Goal: Find specific page/section: Find specific page/section

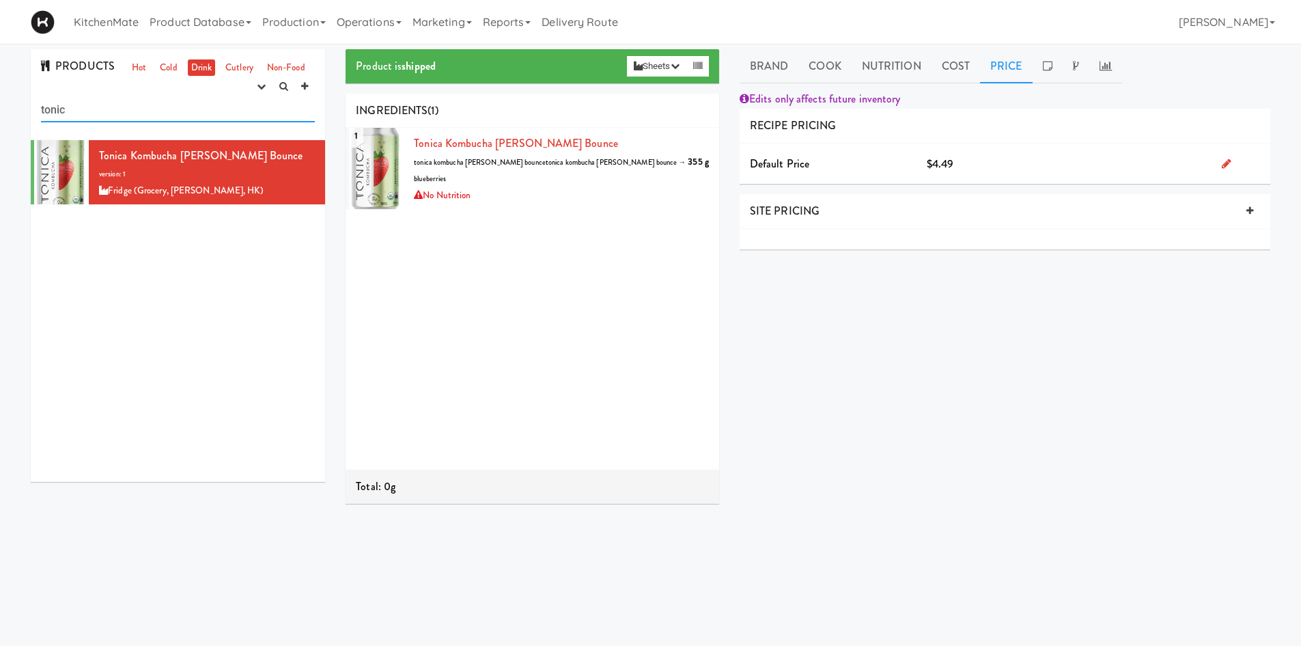
click at [54, 107] on input "tonic" at bounding box center [178, 109] width 274 height 25
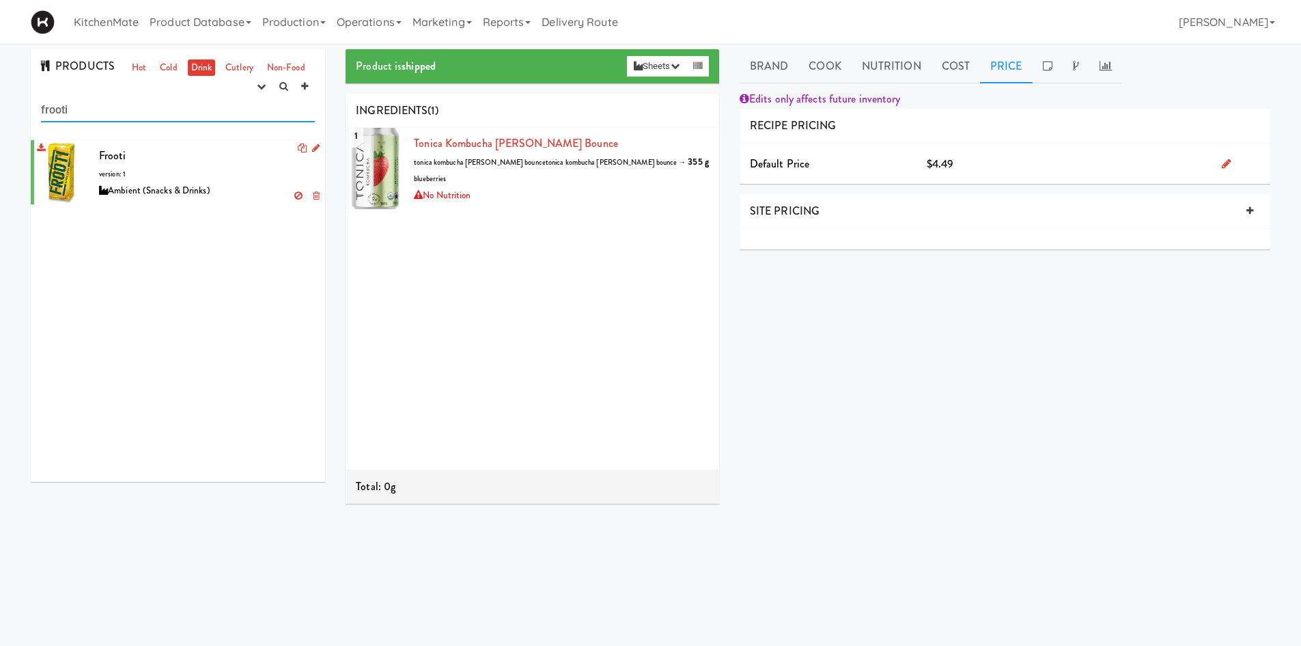
type input "frooti"
click at [121, 163] on span "Frooti" at bounding box center [112, 156] width 27 height 16
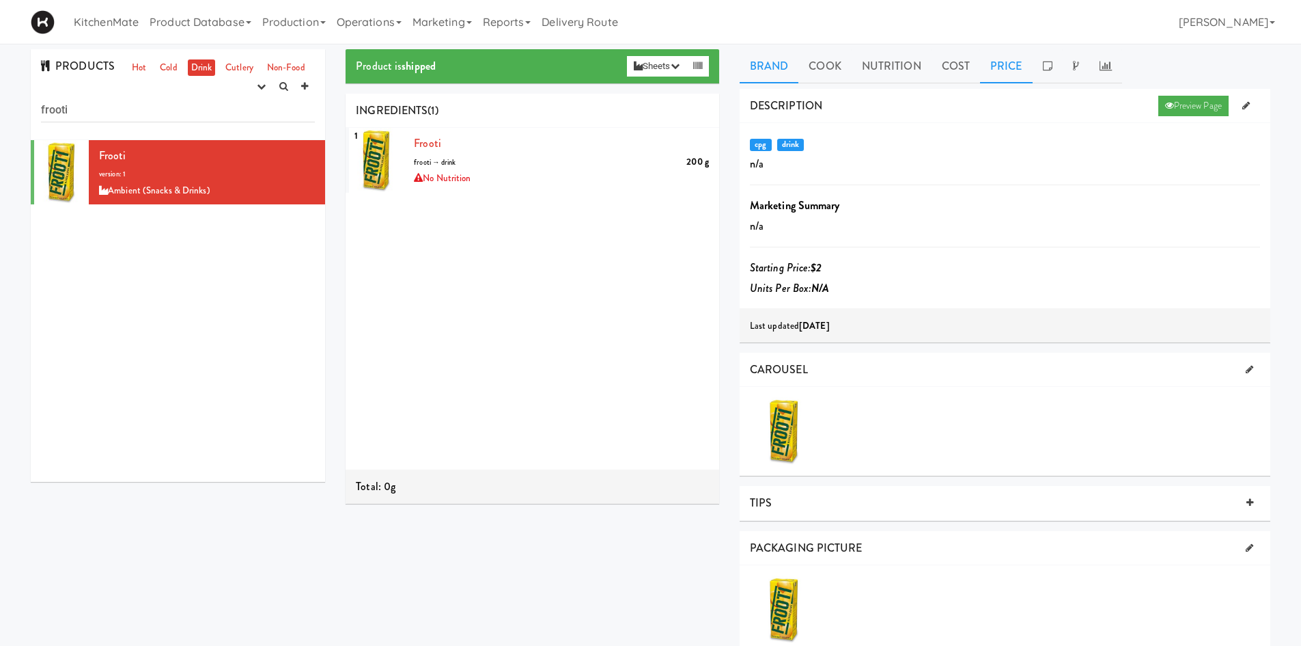
click at [989, 71] on link "Price" at bounding box center [1006, 66] width 53 height 34
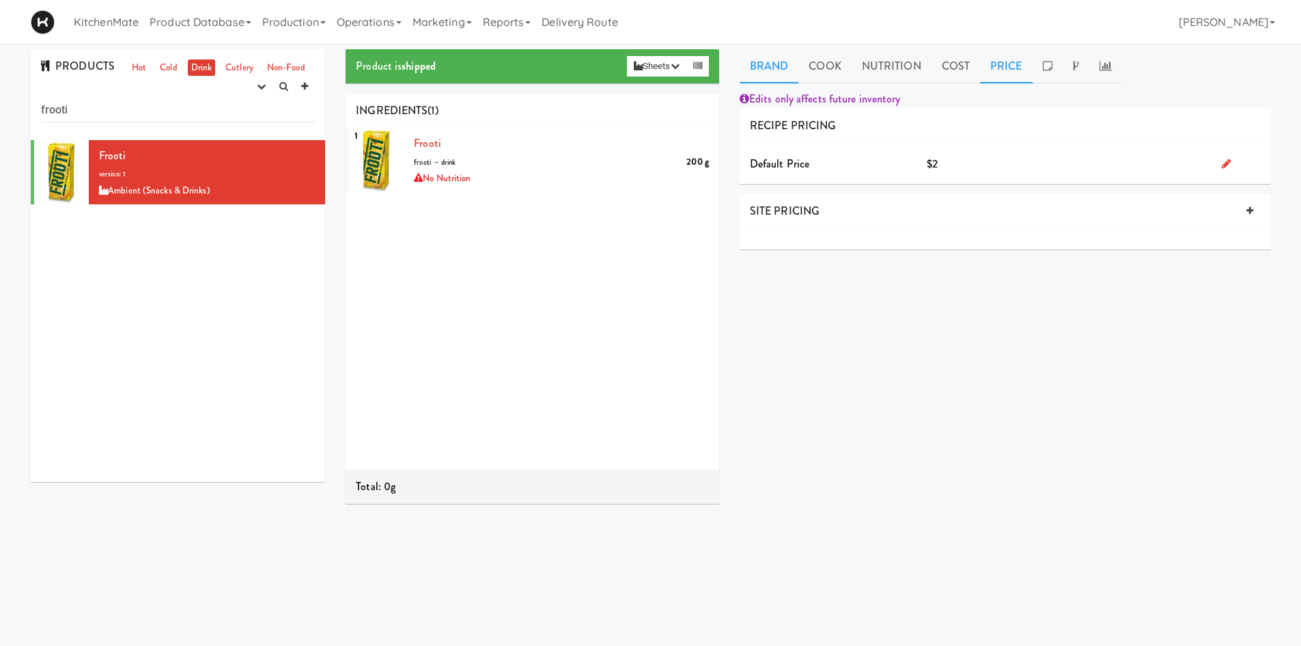
click at [779, 75] on link "Brand" at bounding box center [769, 66] width 59 height 34
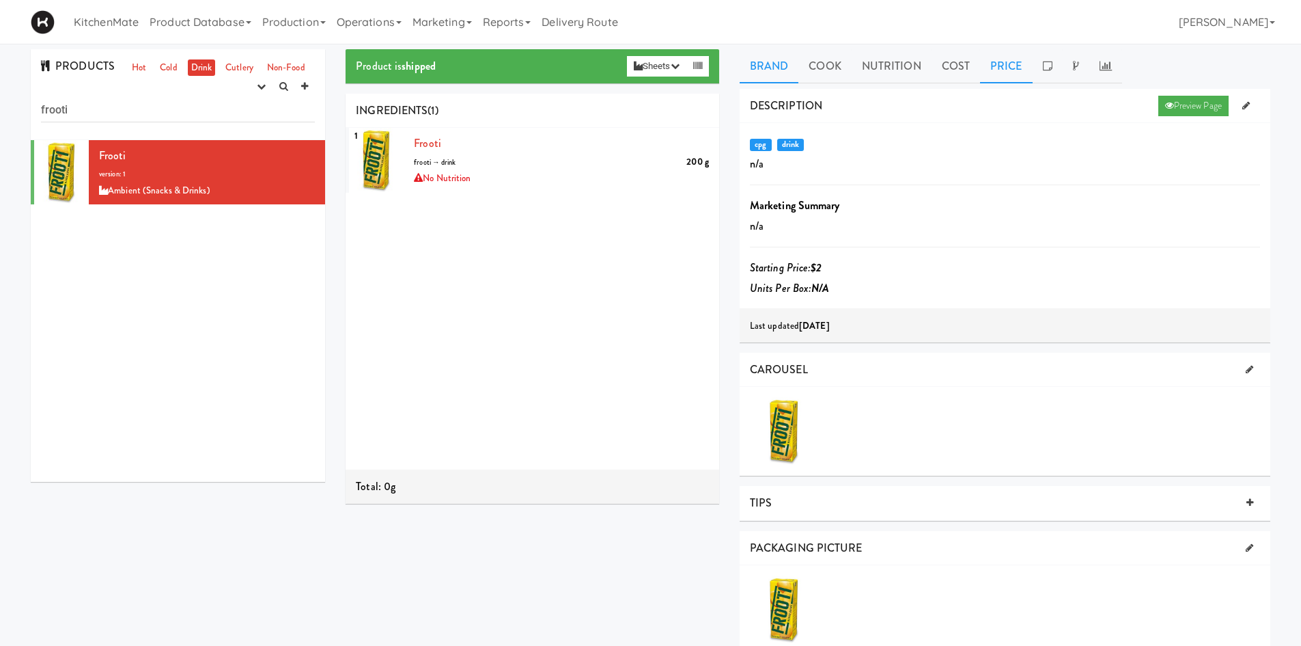
click at [999, 72] on link "Price" at bounding box center [1006, 66] width 53 height 34
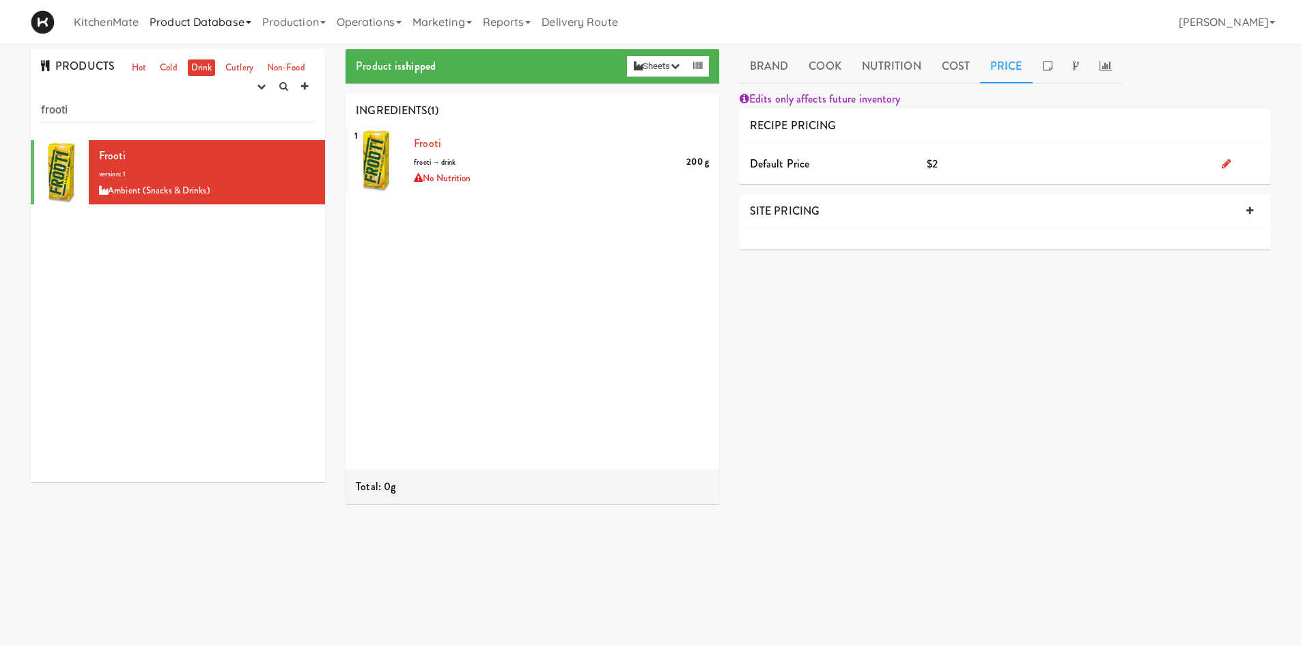
click at [225, 24] on link "Product Database" at bounding box center [200, 22] width 113 height 44
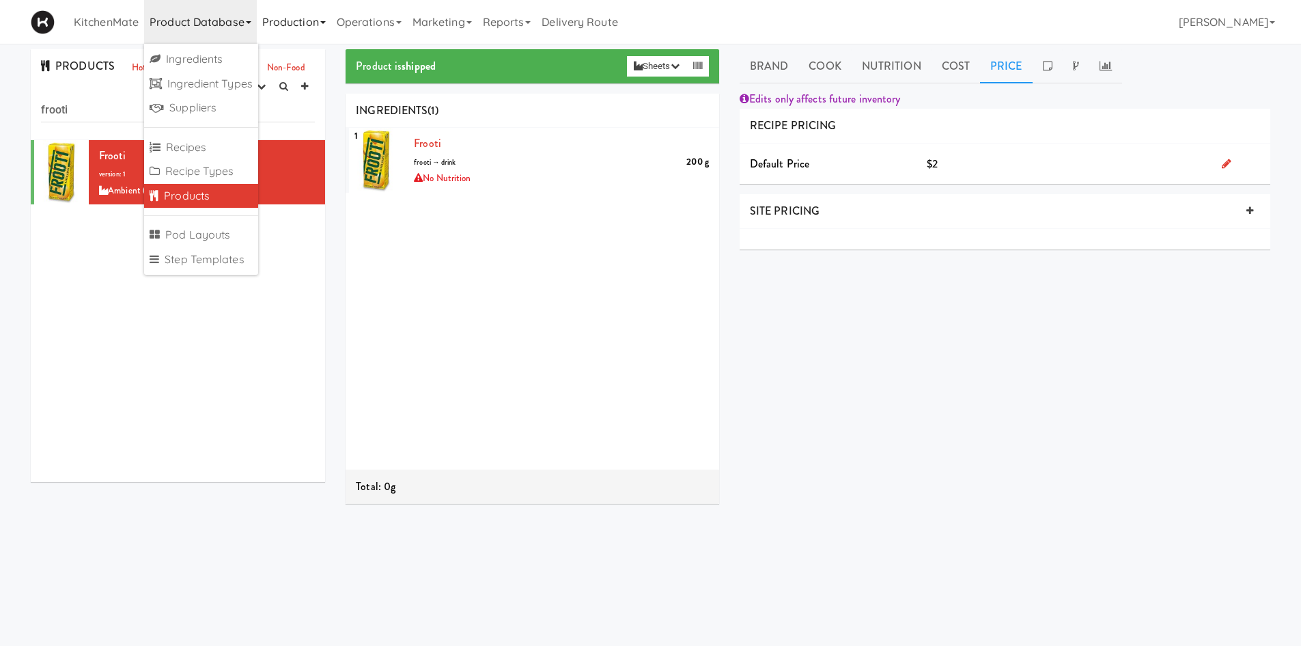
click at [291, 31] on link "Production" at bounding box center [294, 22] width 74 height 44
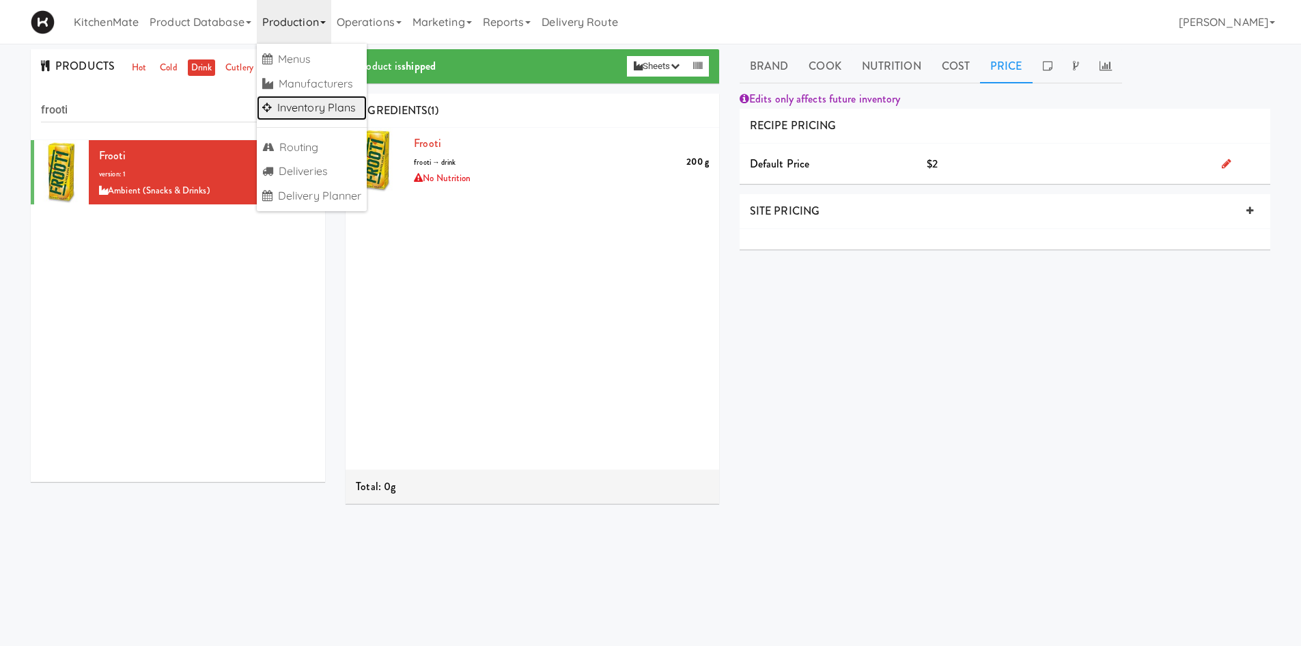
click at [305, 107] on link "Inventory Plans" at bounding box center [312, 108] width 111 height 25
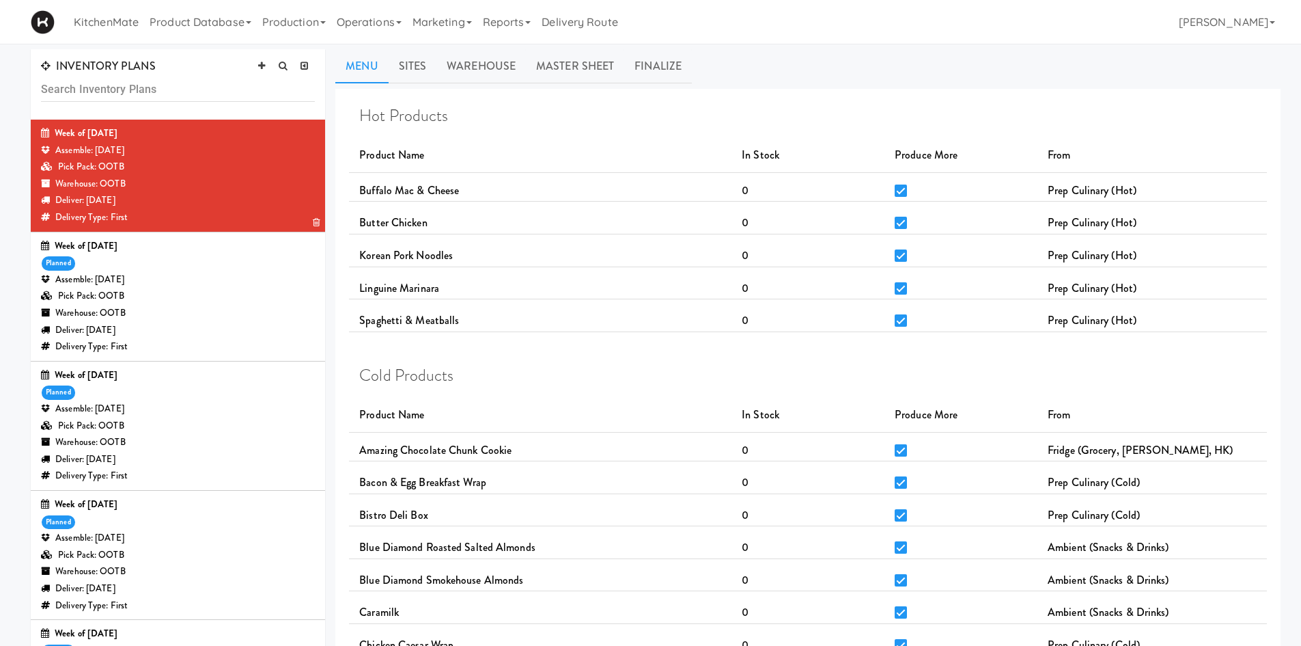
click at [263, 201] on div "Deliver: [DATE]" at bounding box center [178, 200] width 274 height 17
click at [70, 207] on div "Deliver: [DATE]" at bounding box center [178, 200] width 274 height 17
click at [230, 19] on link "Product Database" at bounding box center [200, 22] width 113 height 44
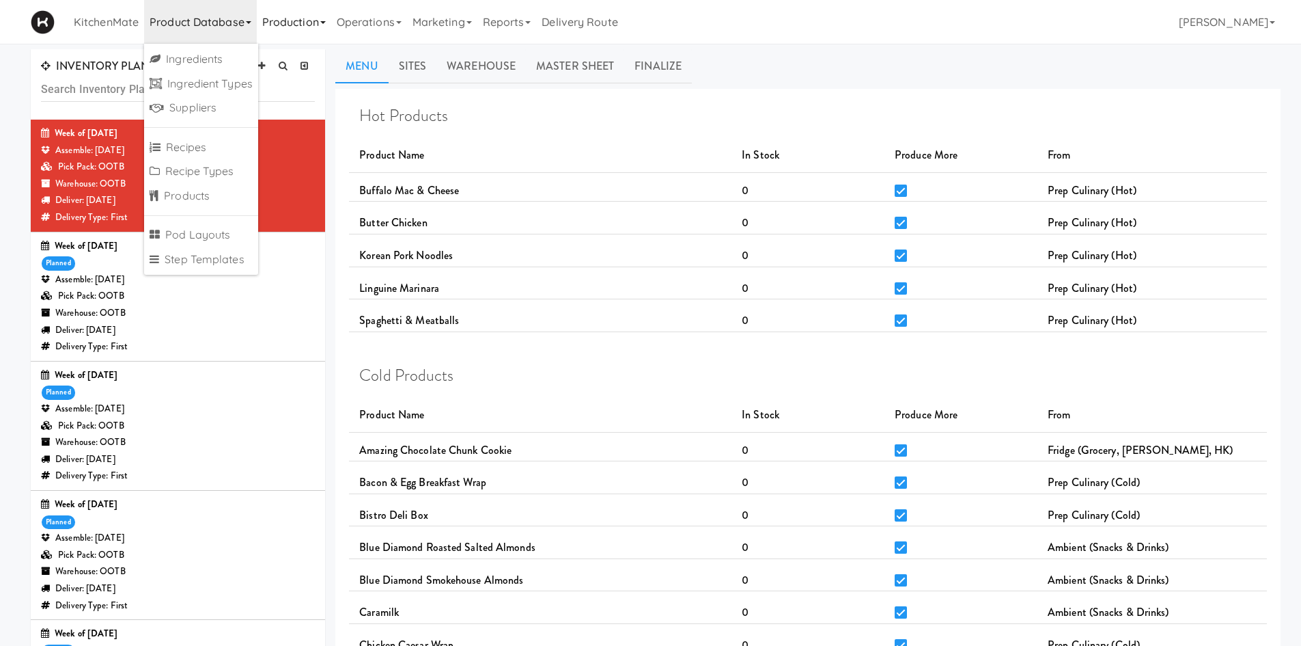
click at [294, 22] on link "Production" at bounding box center [294, 22] width 74 height 44
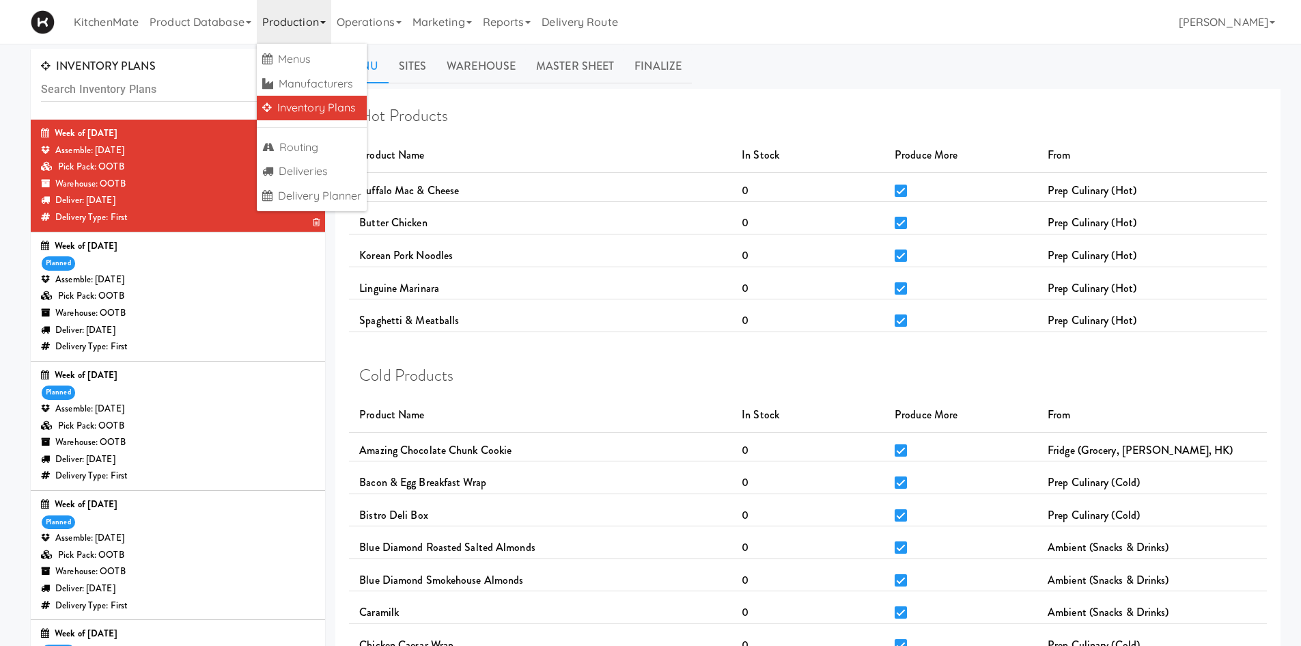
click at [213, 139] on div "Week of [DATE]" at bounding box center [178, 133] width 274 height 17
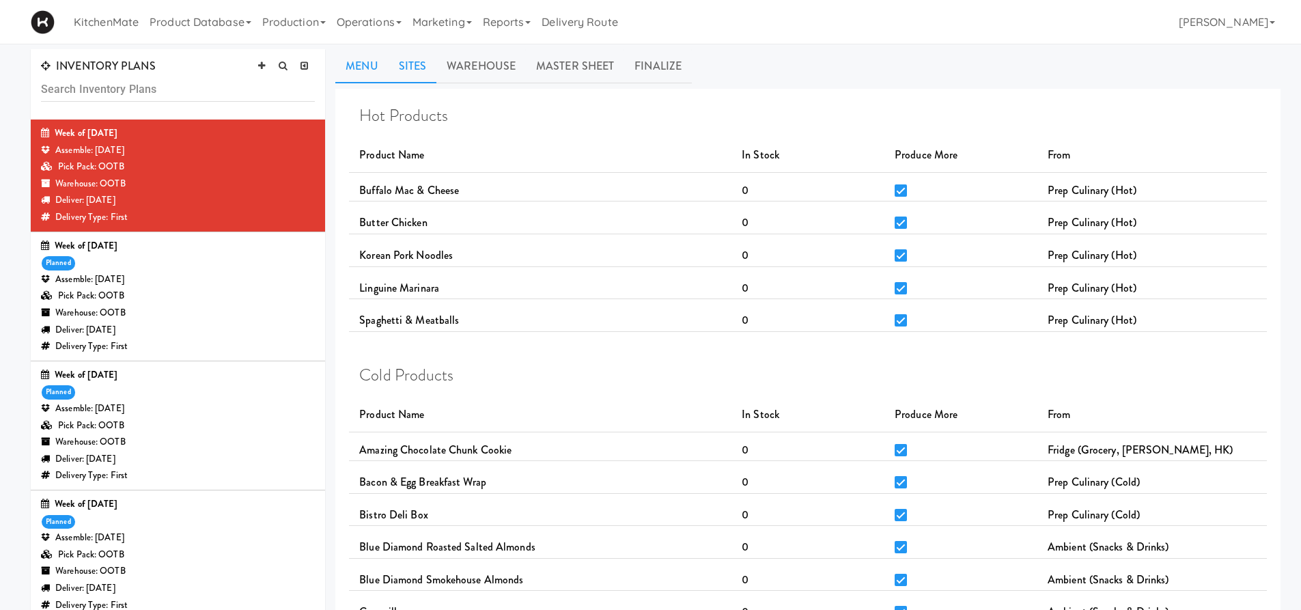
click at [404, 72] on link "Sites" at bounding box center [413, 66] width 49 height 34
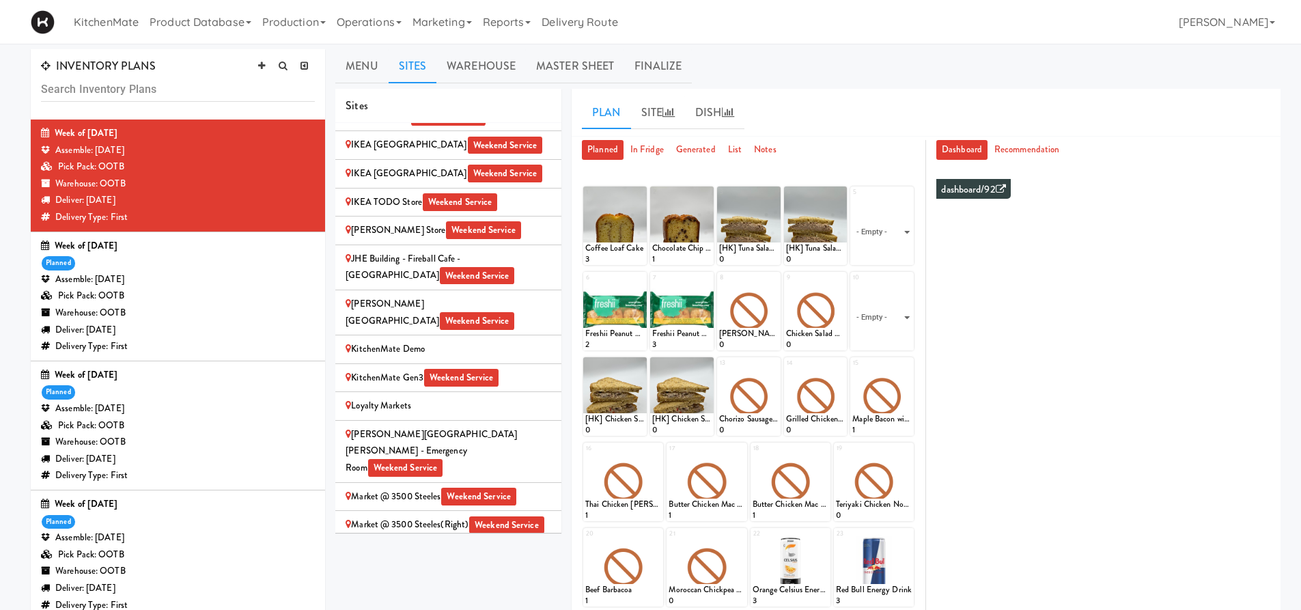
scroll to position [1332, 0]
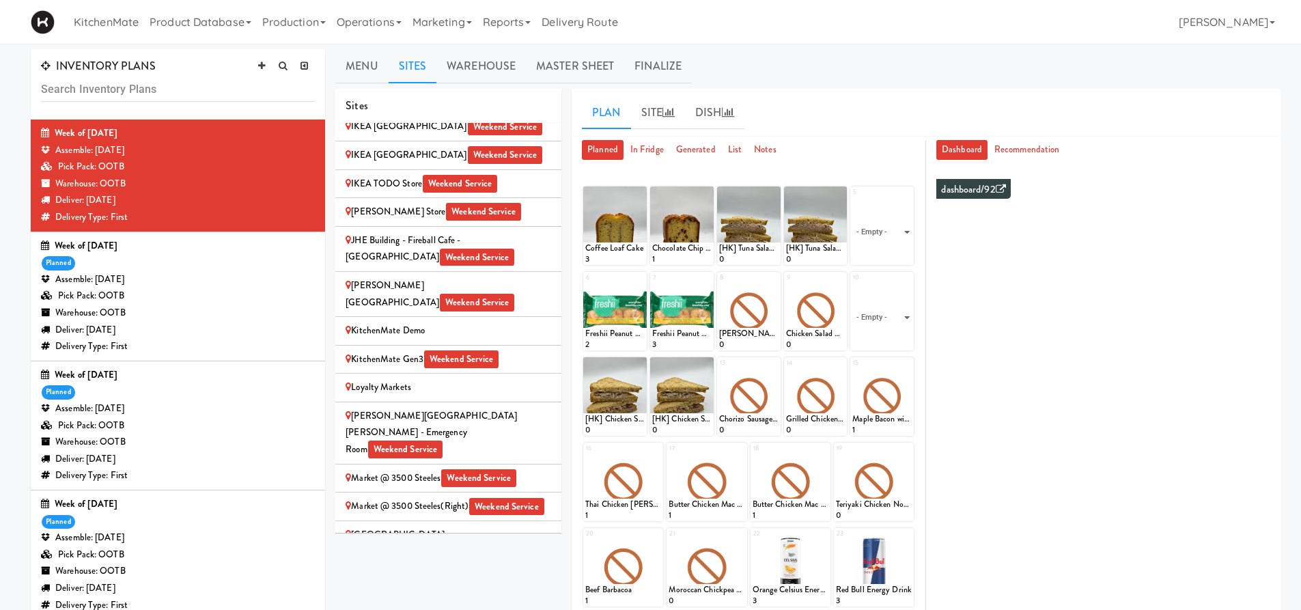
click at [440, 470] on div "Market @ 3500 Steeles Weekend Service" at bounding box center [449, 478] width 206 height 17
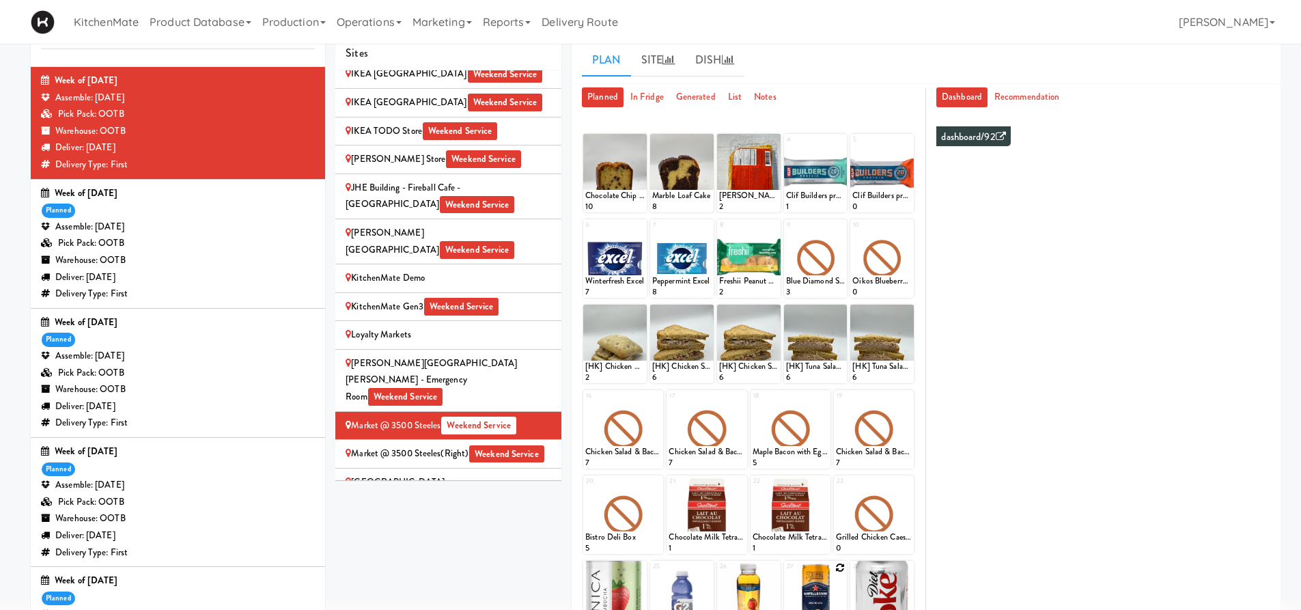
scroll to position [181, 0]
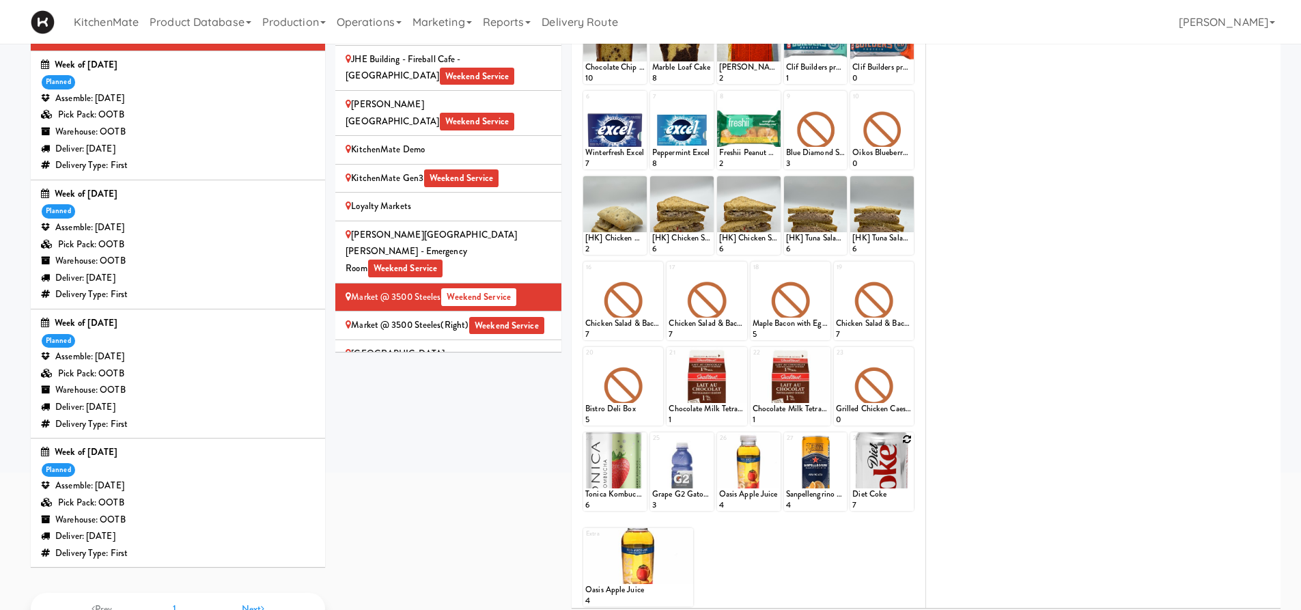
click at [909, 437] on icon at bounding box center [907, 439] width 10 height 10
click at [903, 478] on select "- Empty - Amazing Chocolate Chunk Cookie Bacon & Egg Breakfast Wrap Bistro Deli…" at bounding box center [882, 478] width 59 height 66
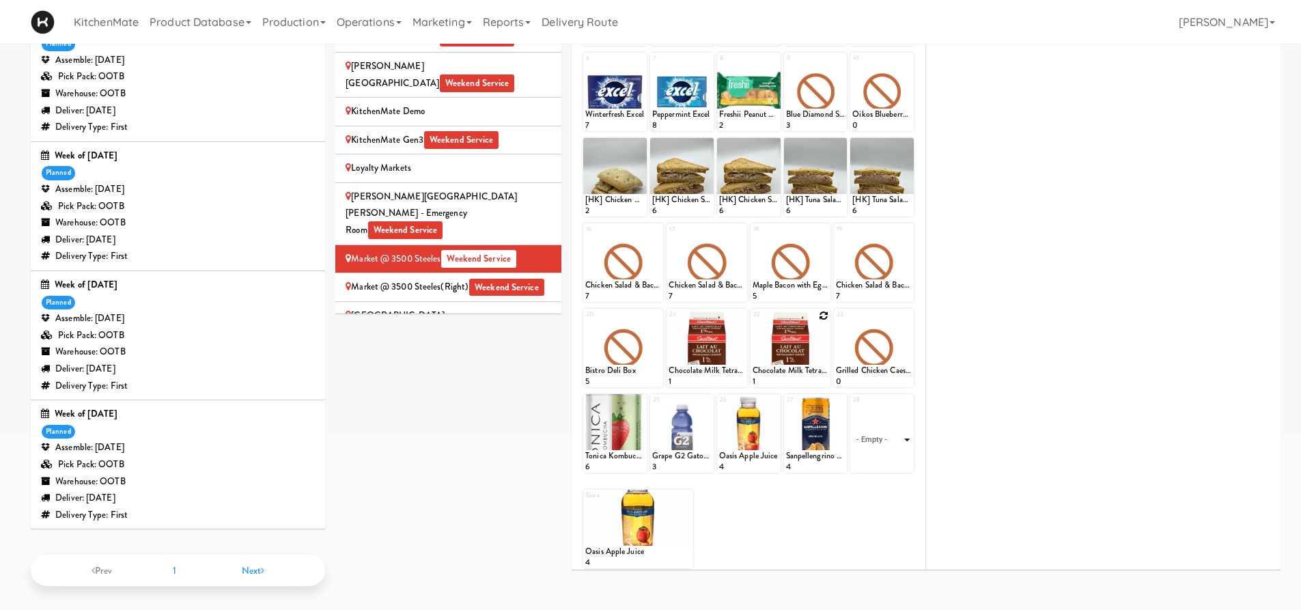
scroll to position [0, 0]
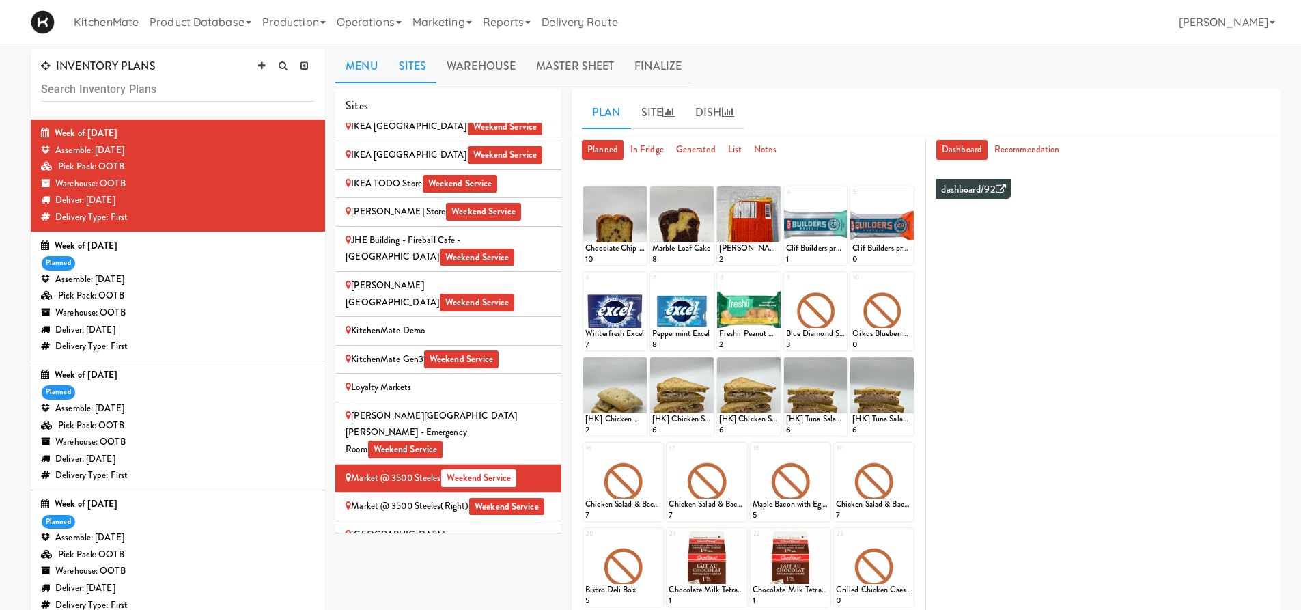
click at [355, 69] on link "Menu" at bounding box center [361, 66] width 53 height 34
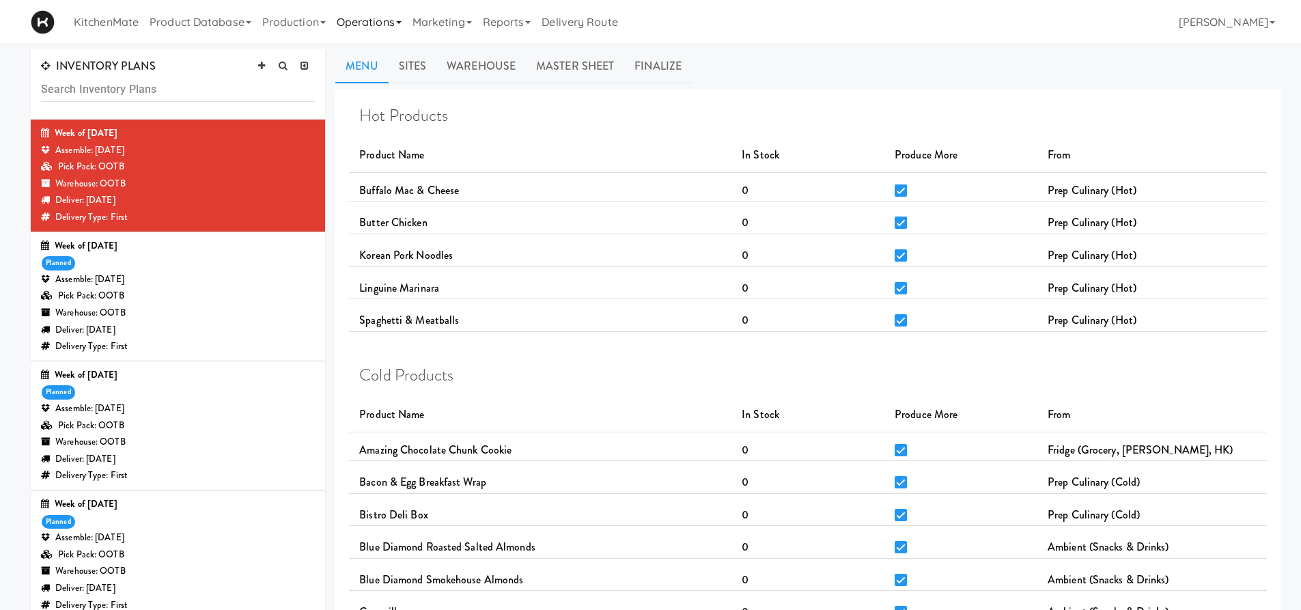
click at [360, 27] on link "Operations" at bounding box center [369, 22] width 76 height 44
click at [367, 58] on link "Sites" at bounding box center [385, 59] width 109 height 25
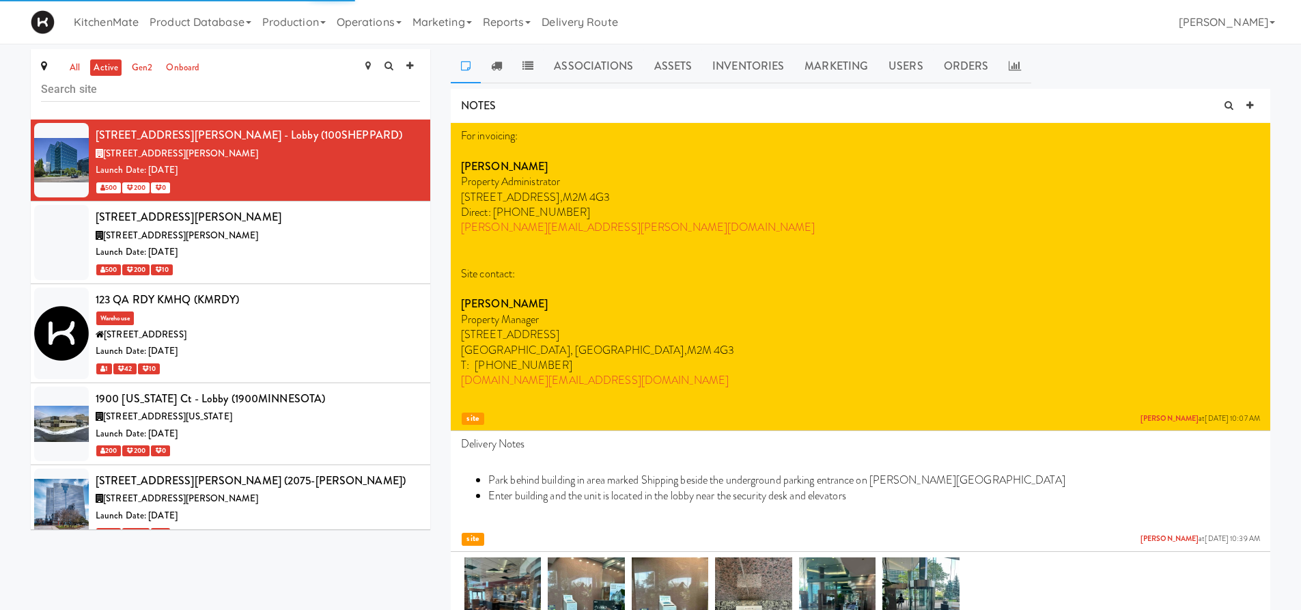
click at [282, 86] on input "text" at bounding box center [230, 89] width 379 height 25
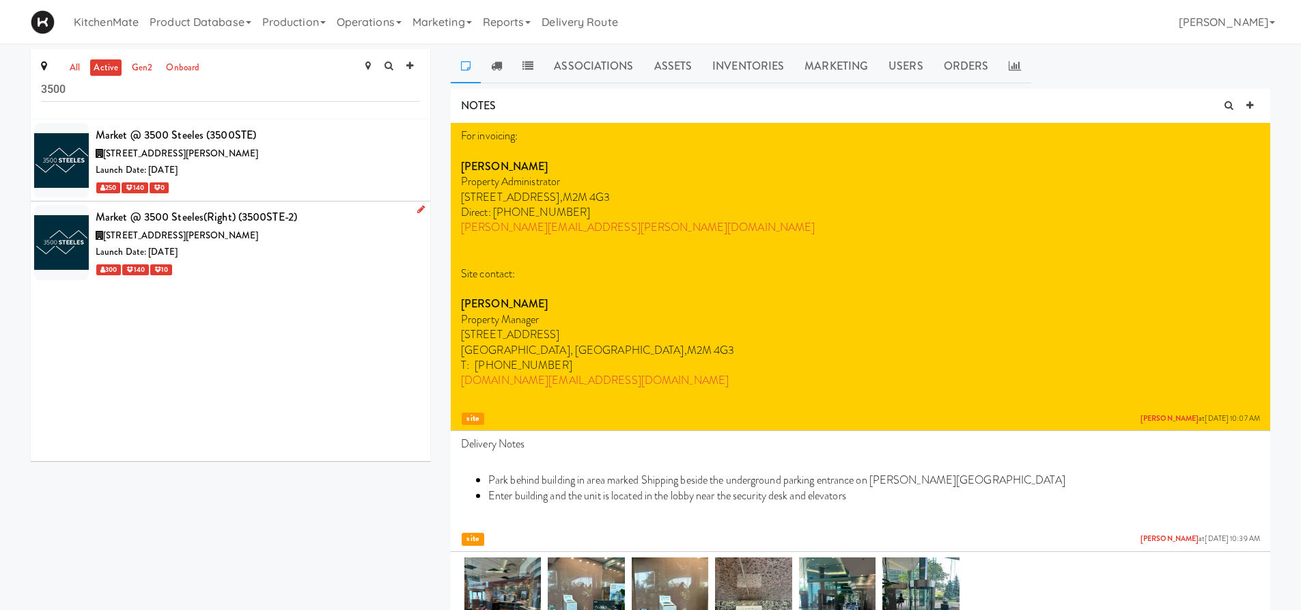
click at [249, 237] on div "[STREET_ADDRESS][PERSON_NAME]" at bounding box center [258, 235] width 325 height 17
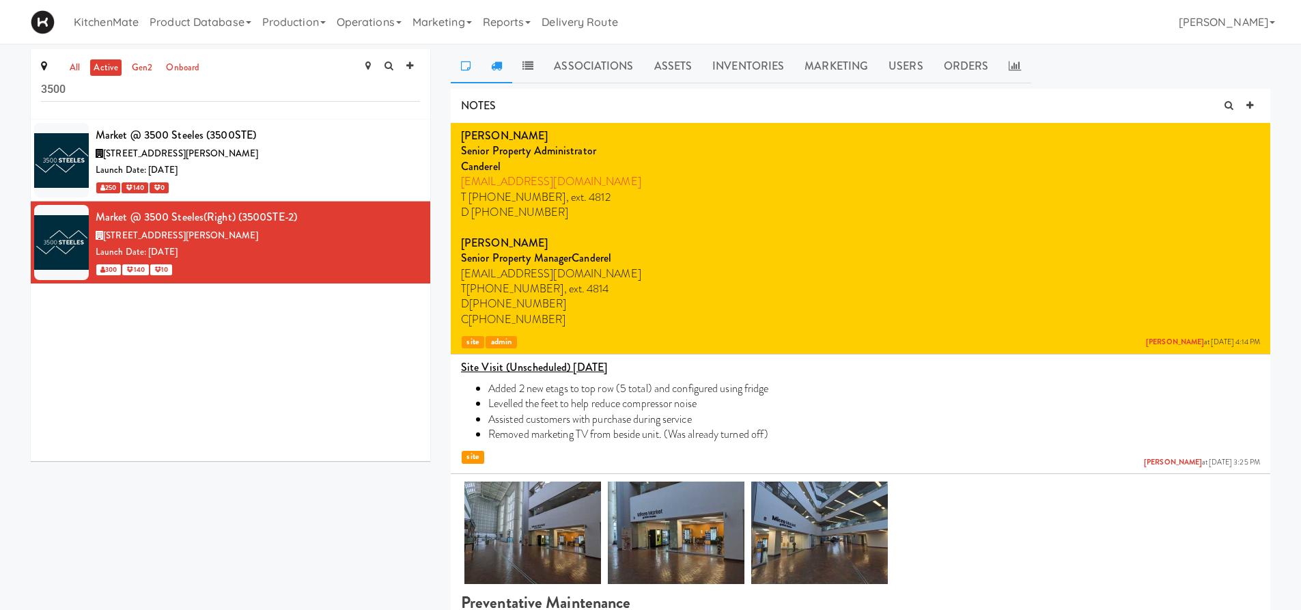
click at [497, 56] on link at bounding box center [496, 66] width 31 height 34
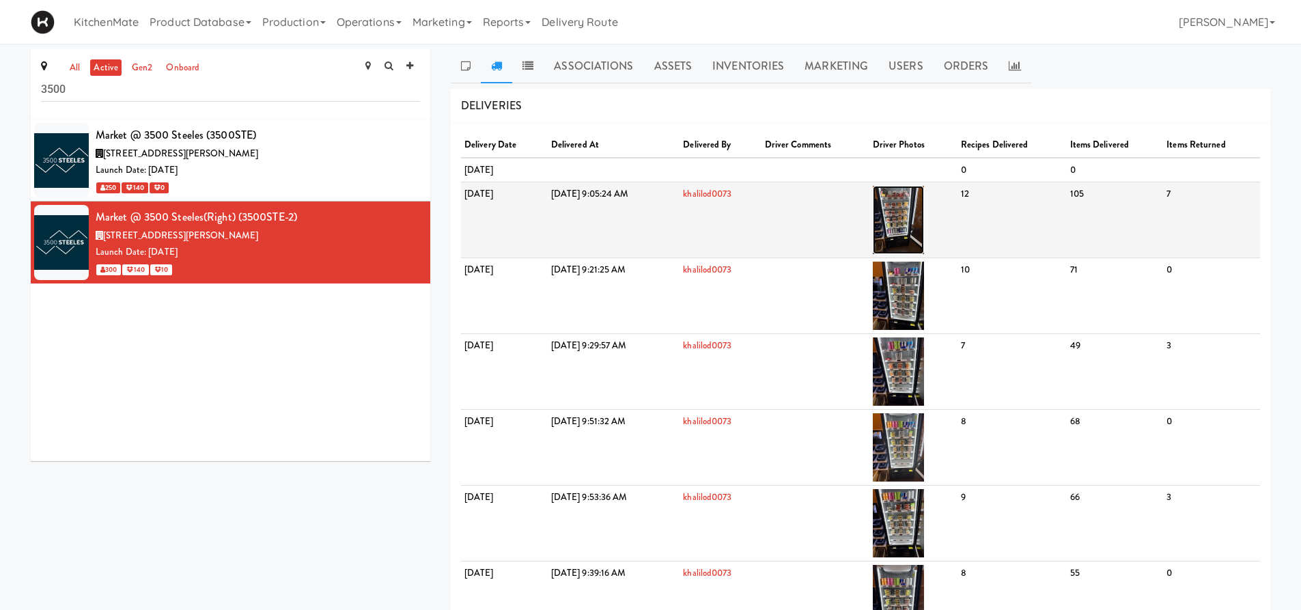
click at [924, 225] on img at bounding box center [898, 220] width 51 height 68
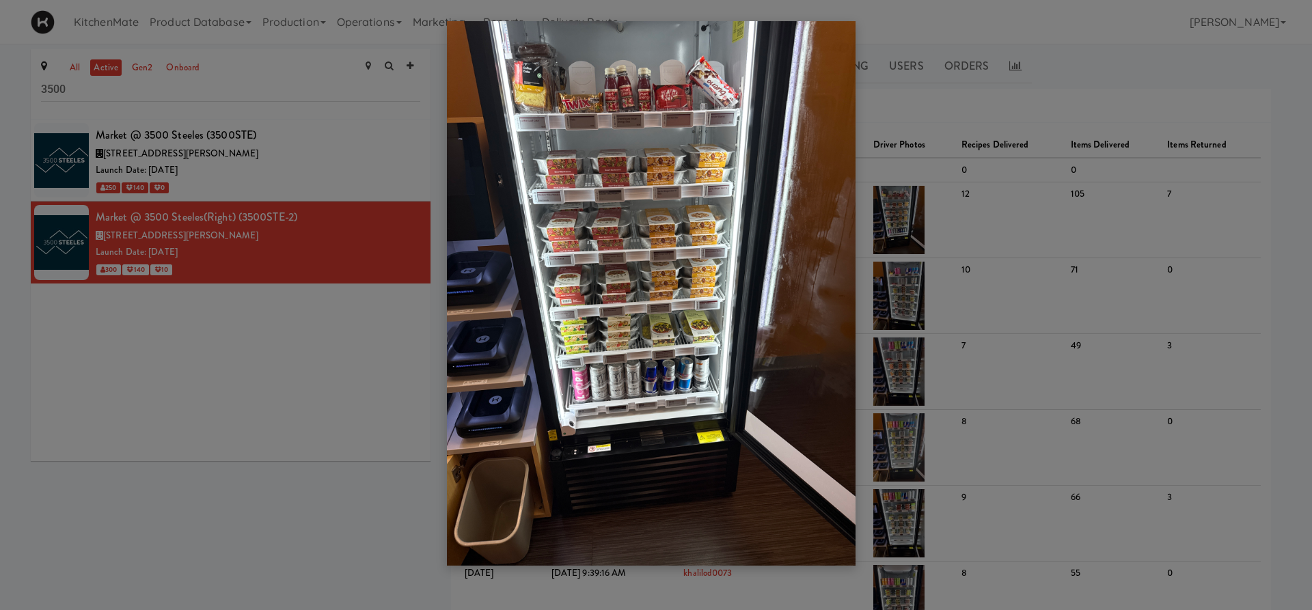
click at [327, 126] on div at bounding box center [656, 305] width 1312 height 610
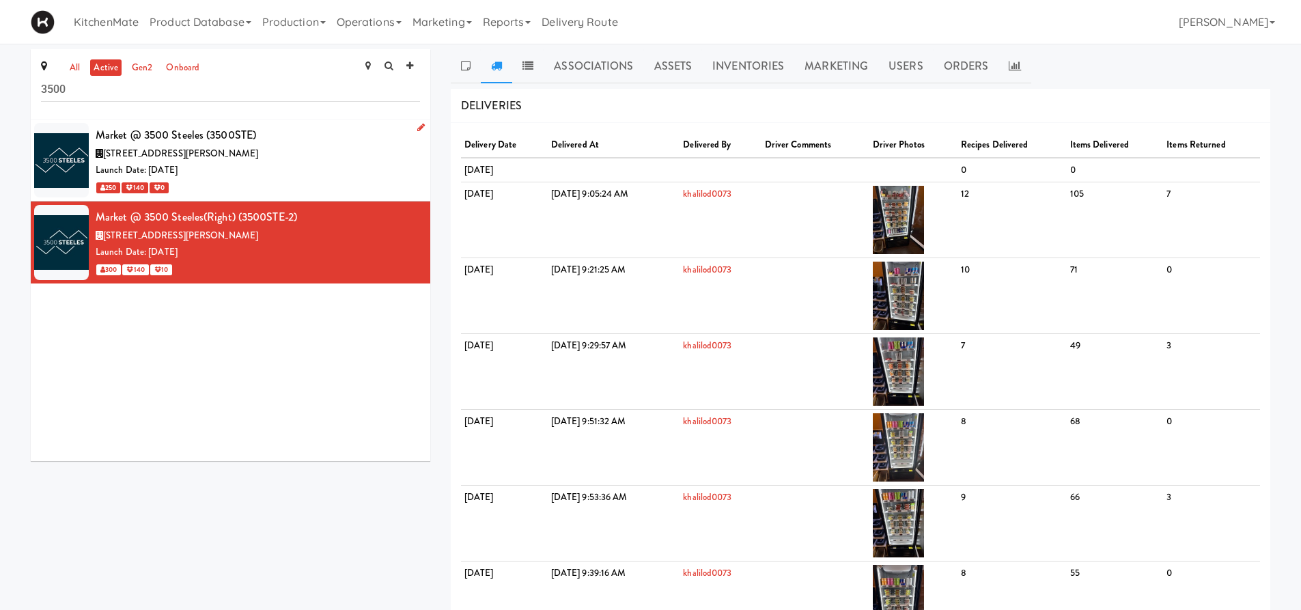
click at [323, 149] on div "[STREET_ADDRESS][PERSON_NAME]" at bounding box center [258, 154] width 325 height 17
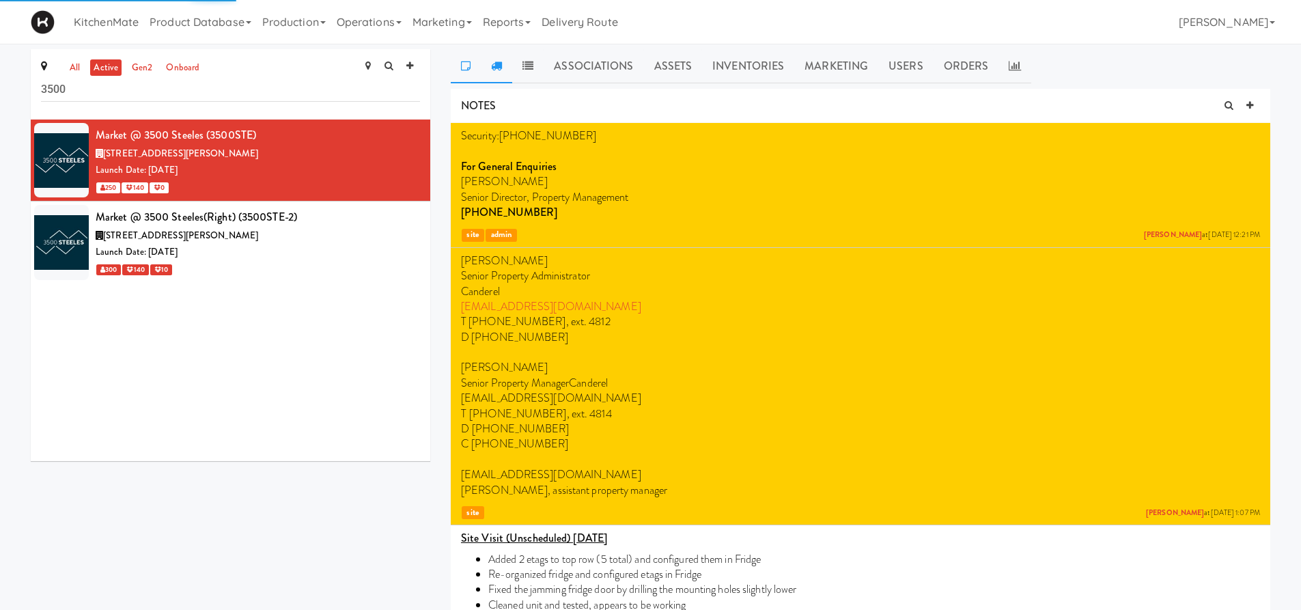
click at [495, 66] on icon at bounding box center [496, 65] width 11 height 11
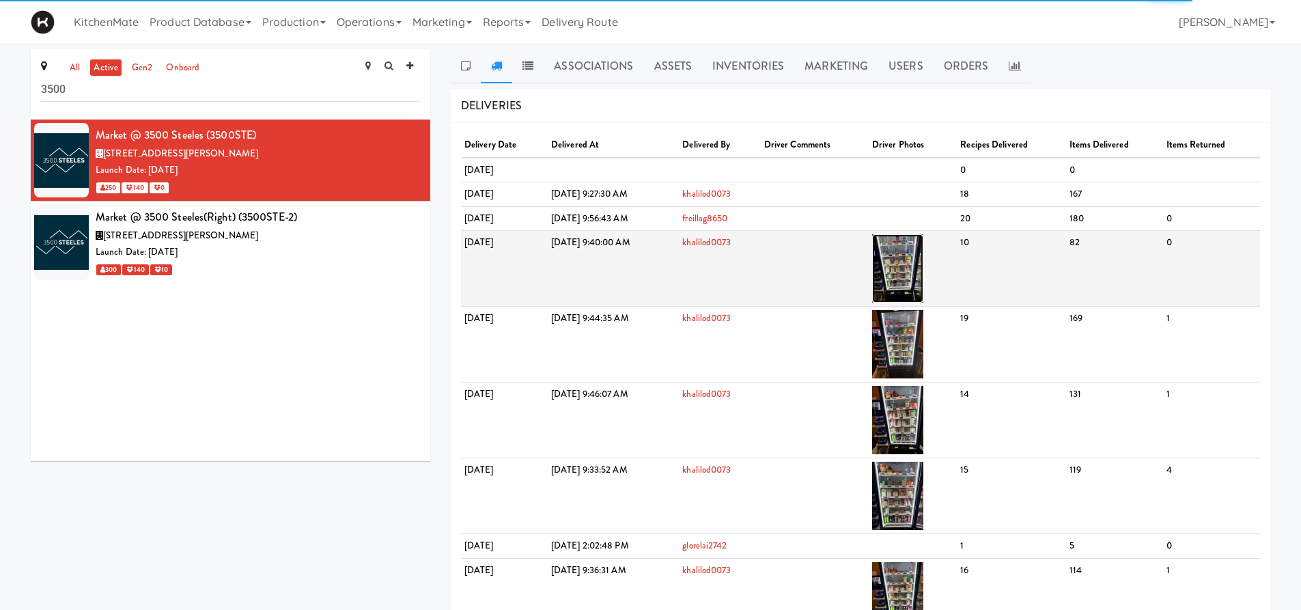
click at [924, 265] on img at bounding box center [897, 268] width 51 height 68
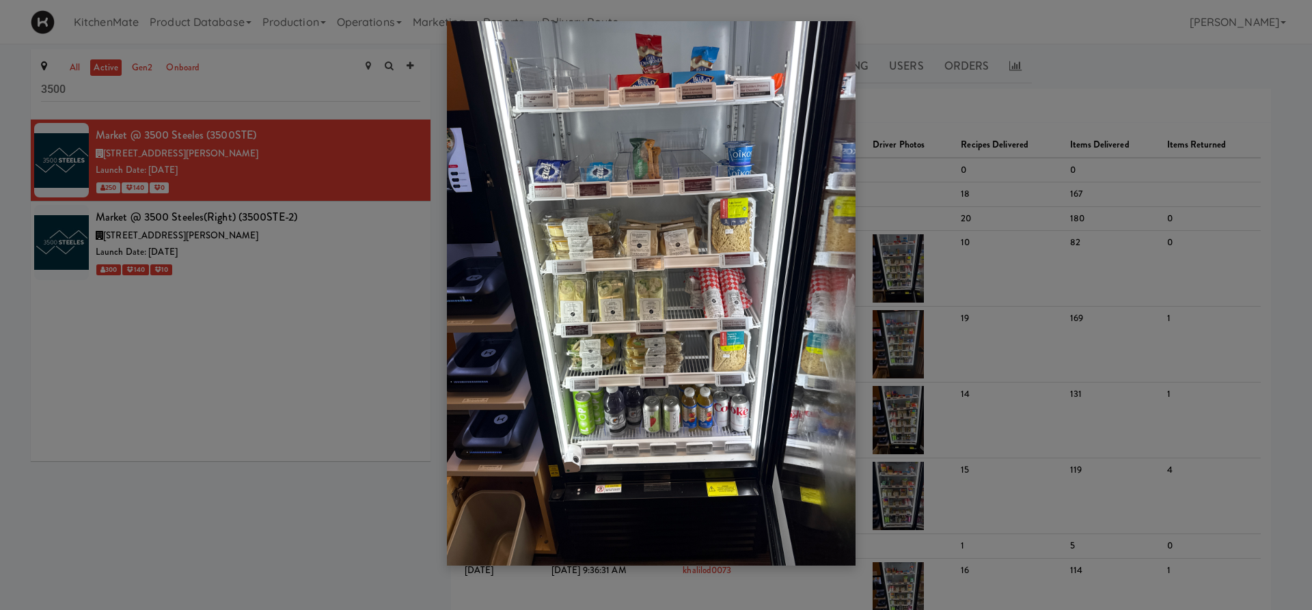
click at [396, 493] on div at bounding box center [656, 305] width 1312 height 610
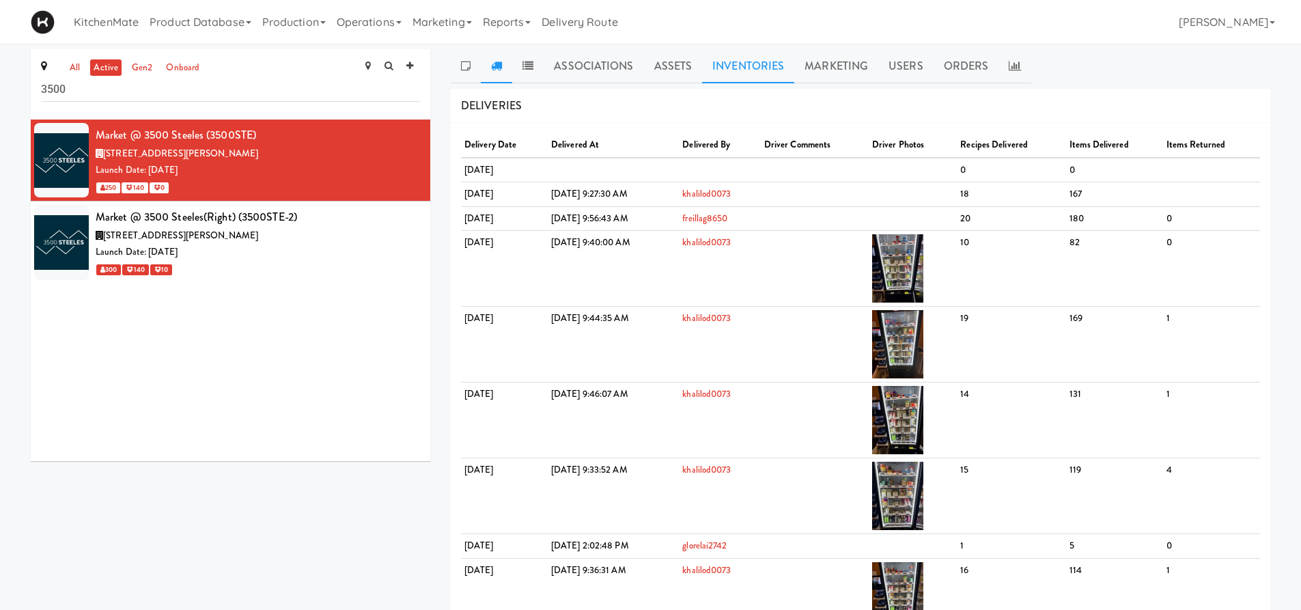
click at [745, 67] on link "Inventories" at bounding box center [748, 66] width 92 height 34
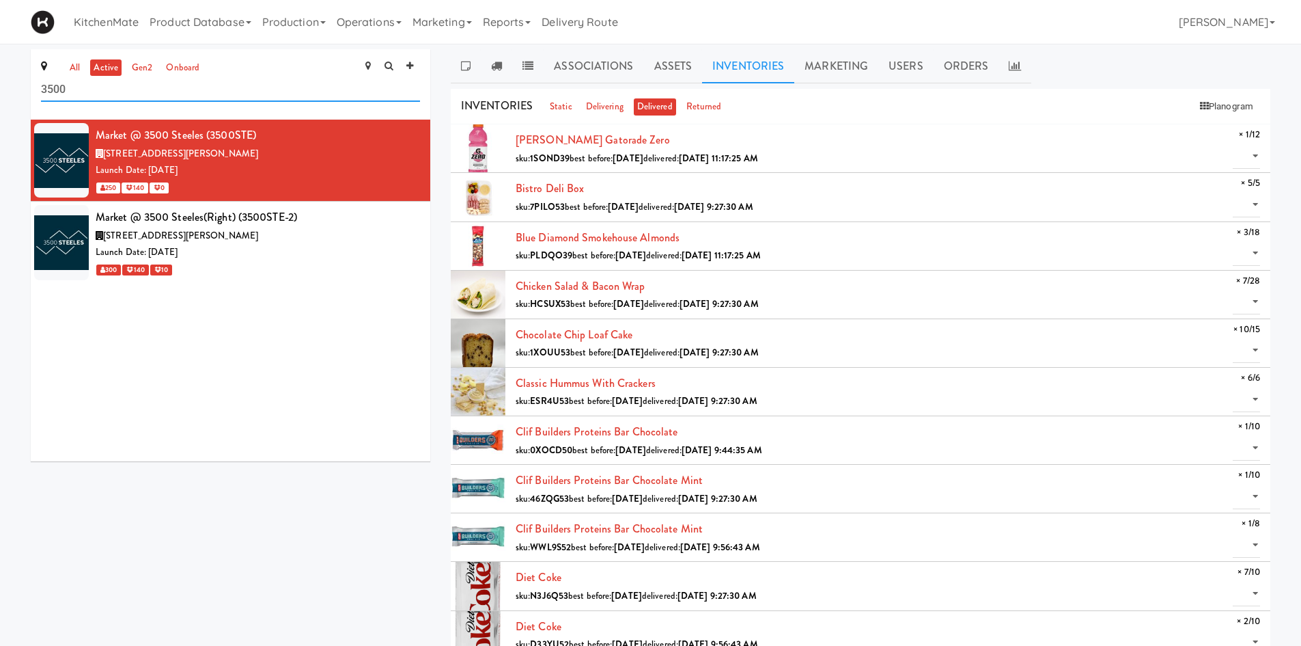
click at [199, 93] on input "3500" at bounding box center [230, 89] width 379 height 25
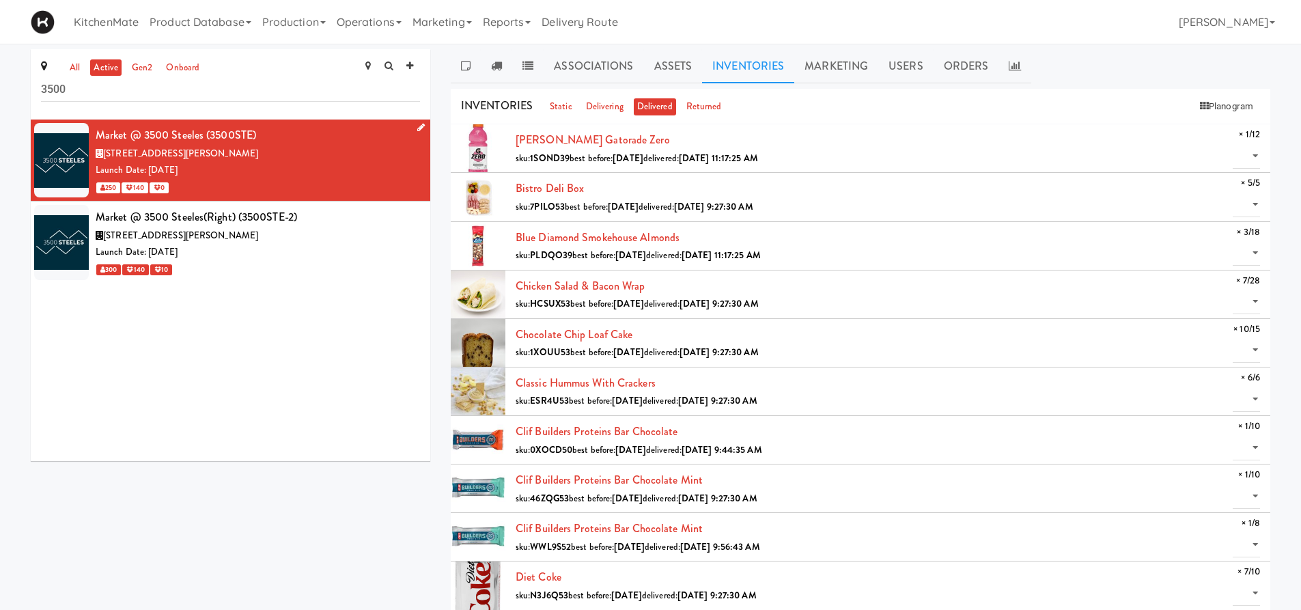
click at [234, 172] on div "Launch Date: [DATE]" at bounding box center [258, 170] width 325 height 17
click at [498, 66] on icon at bounding box center [496, 65] width 11 height 11
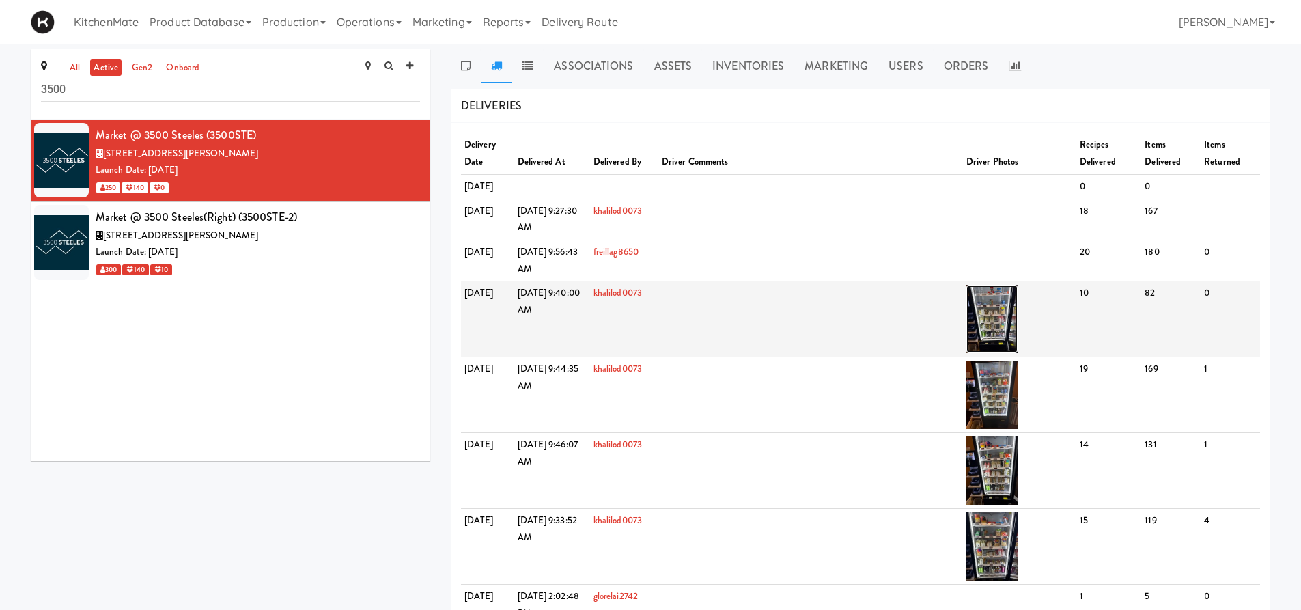
click at [1006, 325] on img at bounding box center [992, 319] width 51 height 68
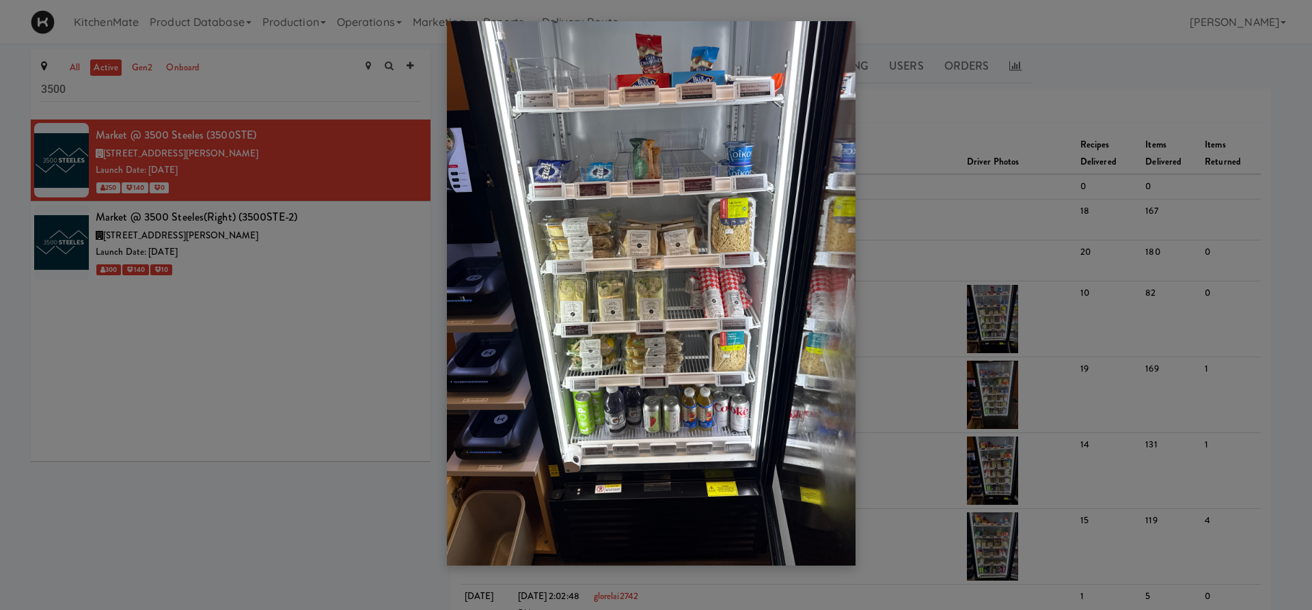
click at [313, 309] on div at bounding box center [656, 305] width 1312 height 610
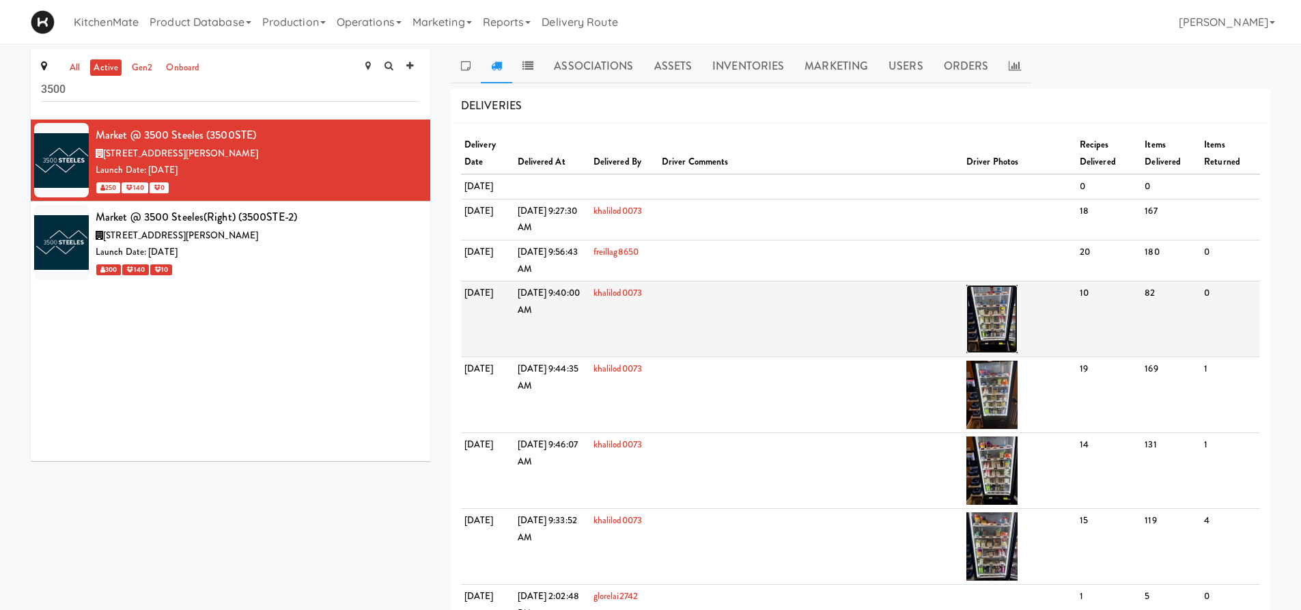
click at [1000, 318] on img at bounding box center [992, 319] width 51 height 68
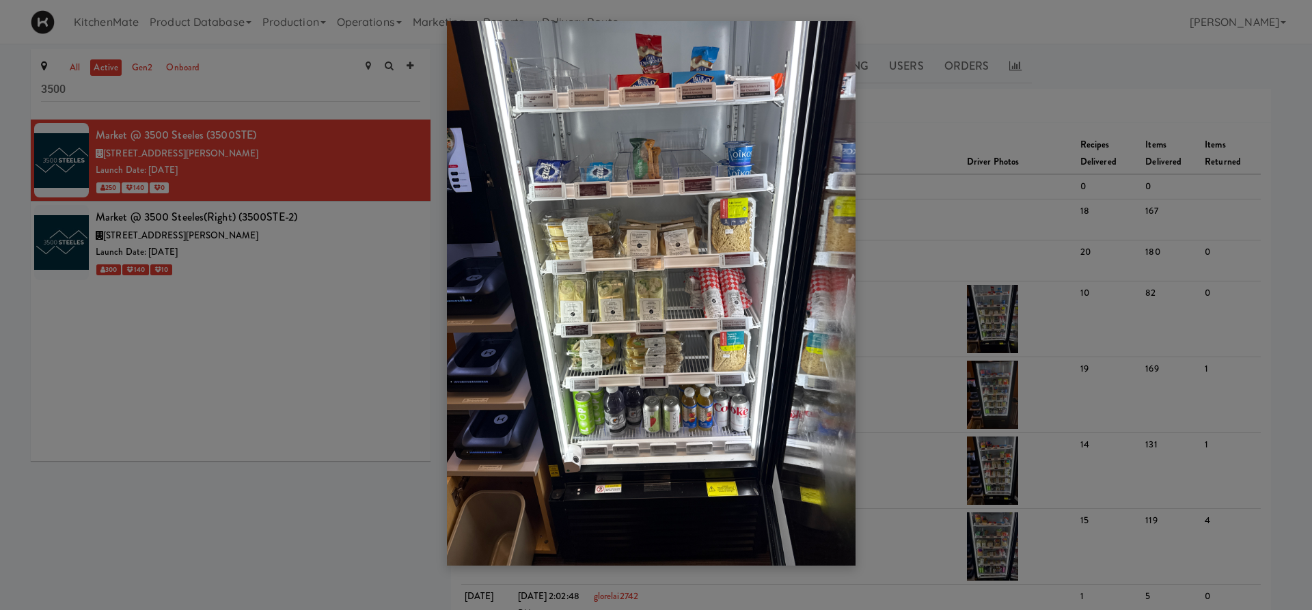
click at [582, 304] on img at bounding box center [651, 293] width 409 height 544
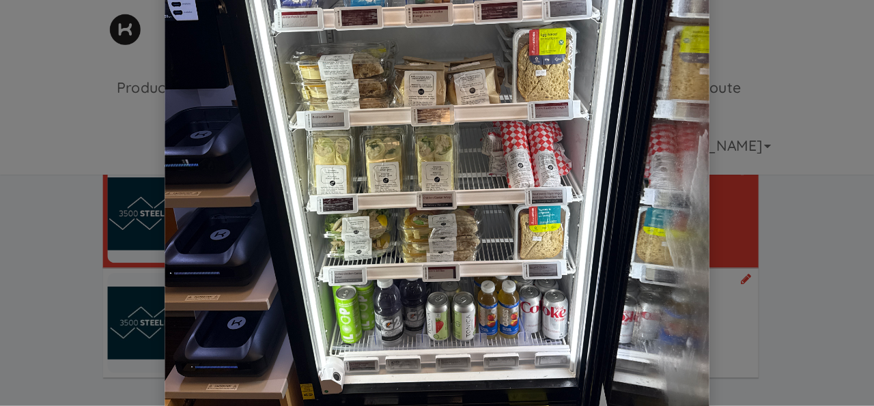
scroll to position [176, 0]
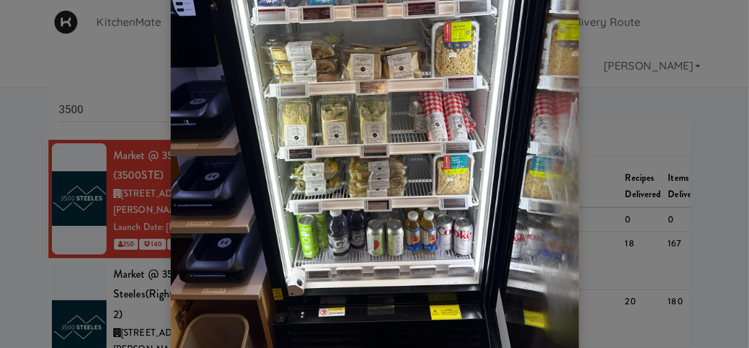
click at [441, 132] on img at bounding box center [375, 117] width 409 height 544
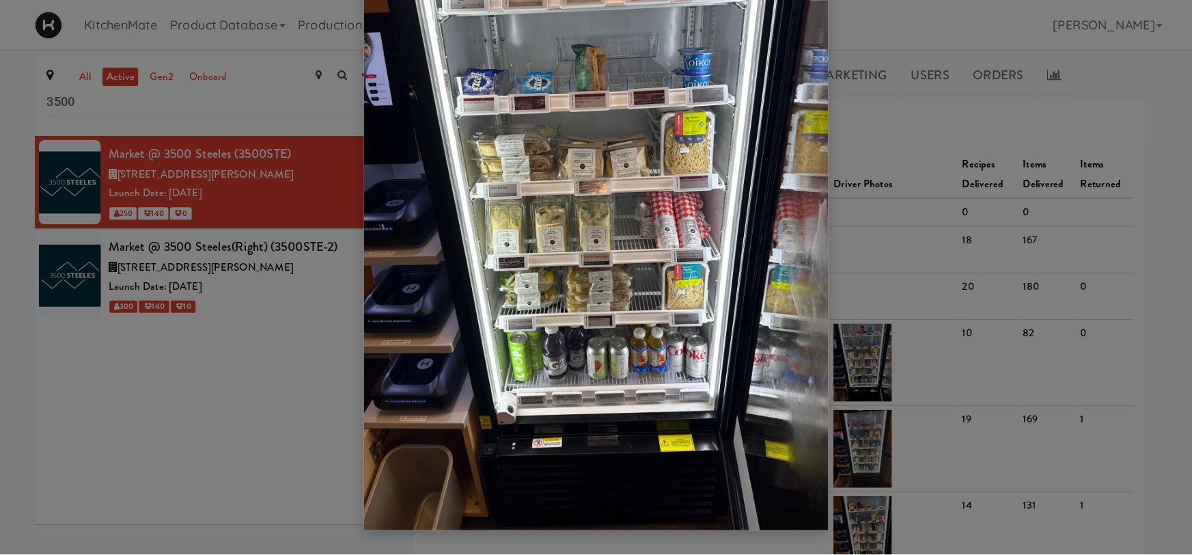
scroll to position [98, 0]
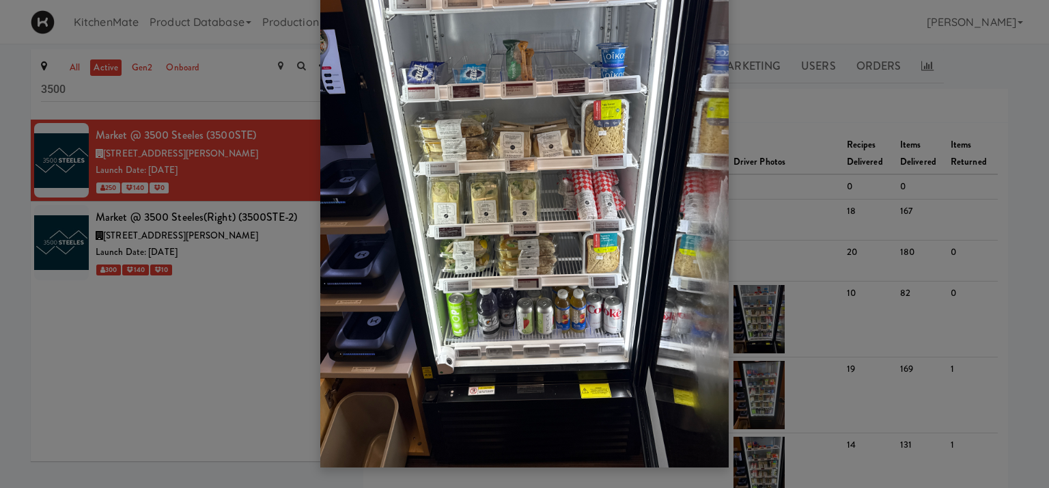
click at [572, 251] on img at bounding box center [524, 195] width 409 height 544
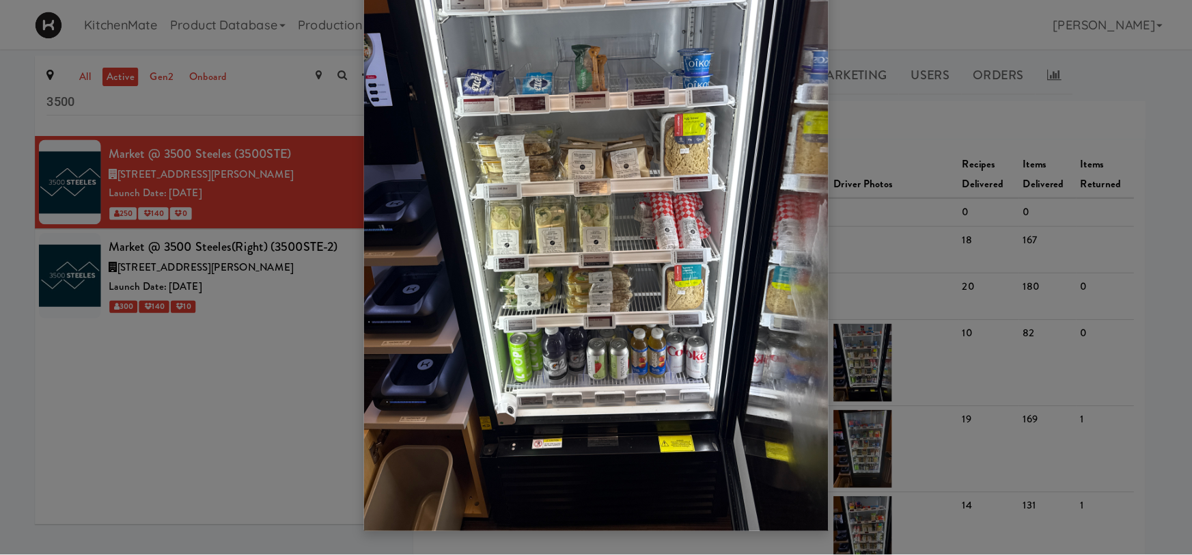
scroll to position [32, 0]
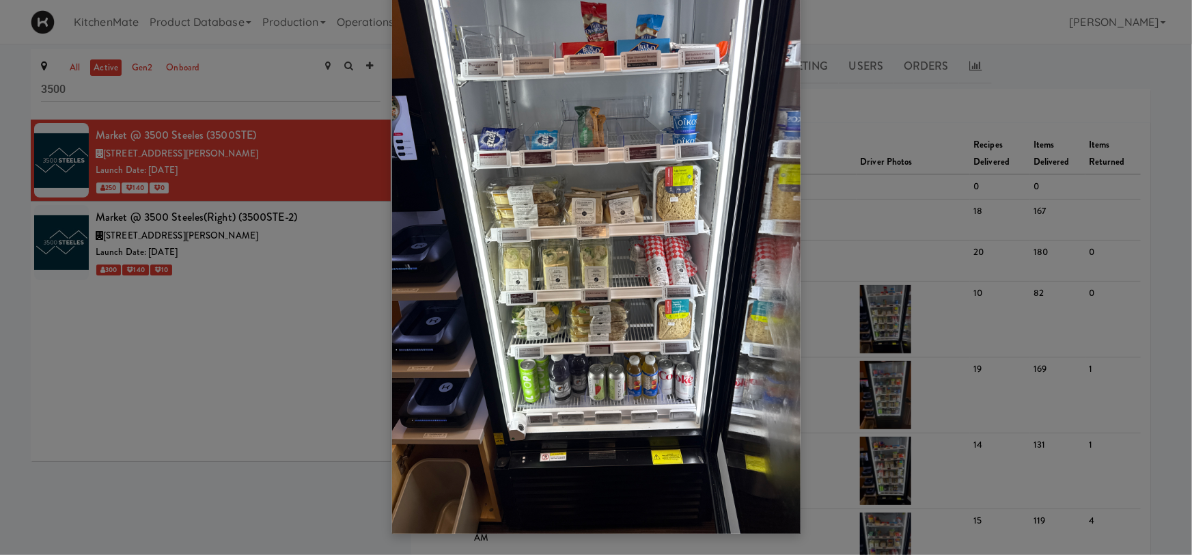
click at [836, 173] on div at bounding box center [596, 277] width 1192 height 555
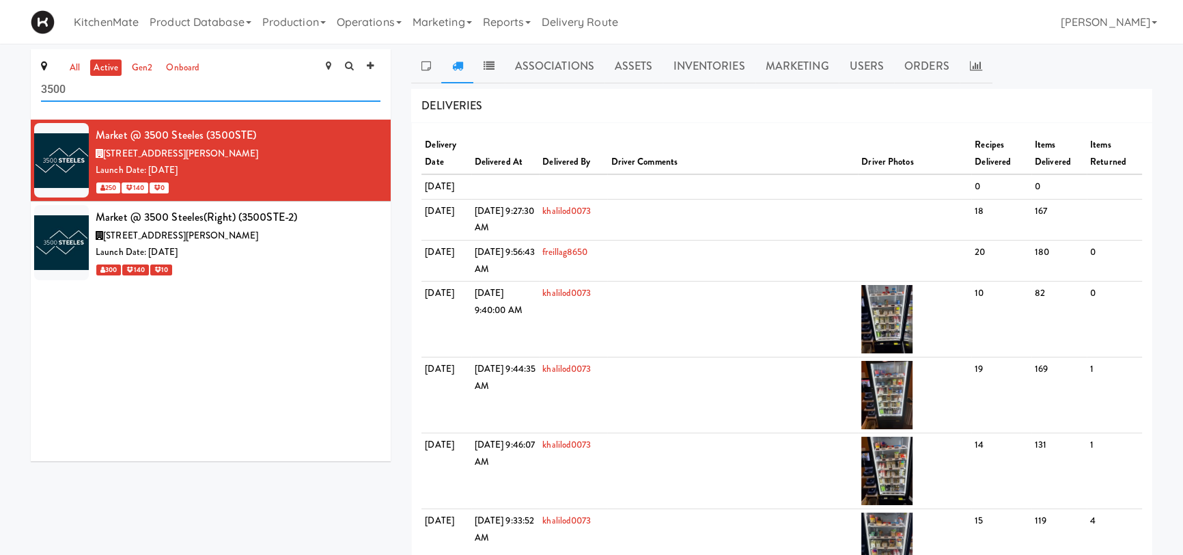
click at [159, 84] on input "3500" at bounding box center [211, 89] width 340 height 25
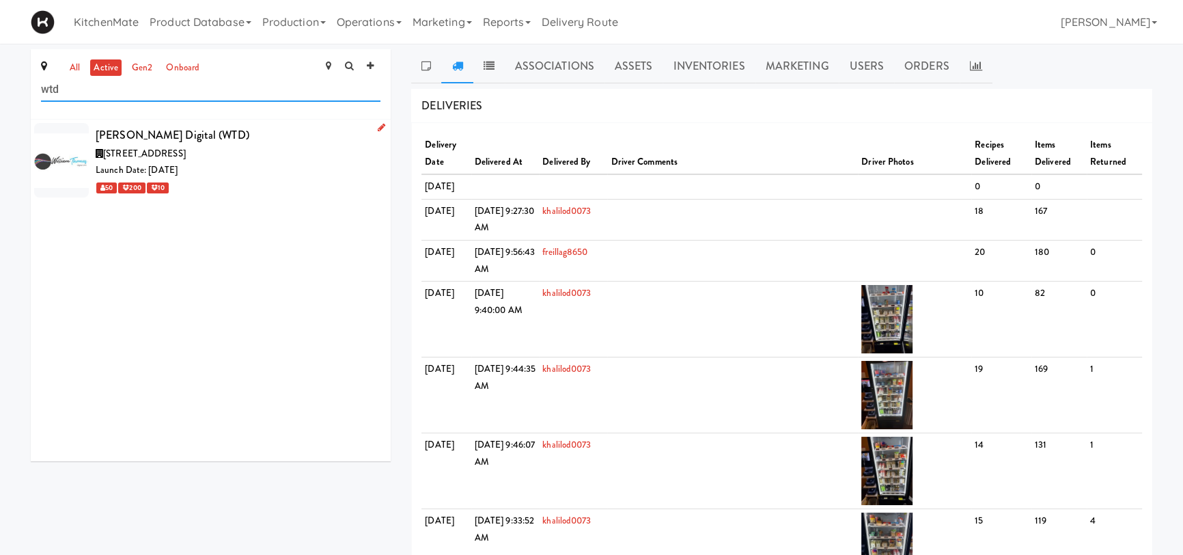
type input "wtd"
click at [232, 154] on div "[STREET_ADDRESS]" at bounding box center [238, 154] width 285 height 17
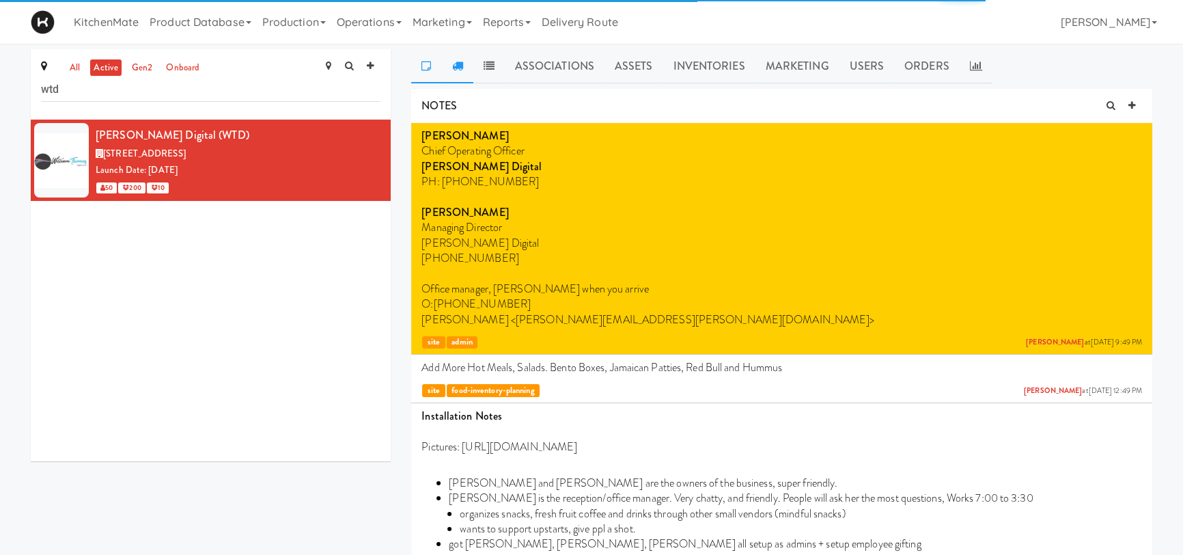
click at [464, 69] on link at bounding box center [456, 66] width 31 height 34
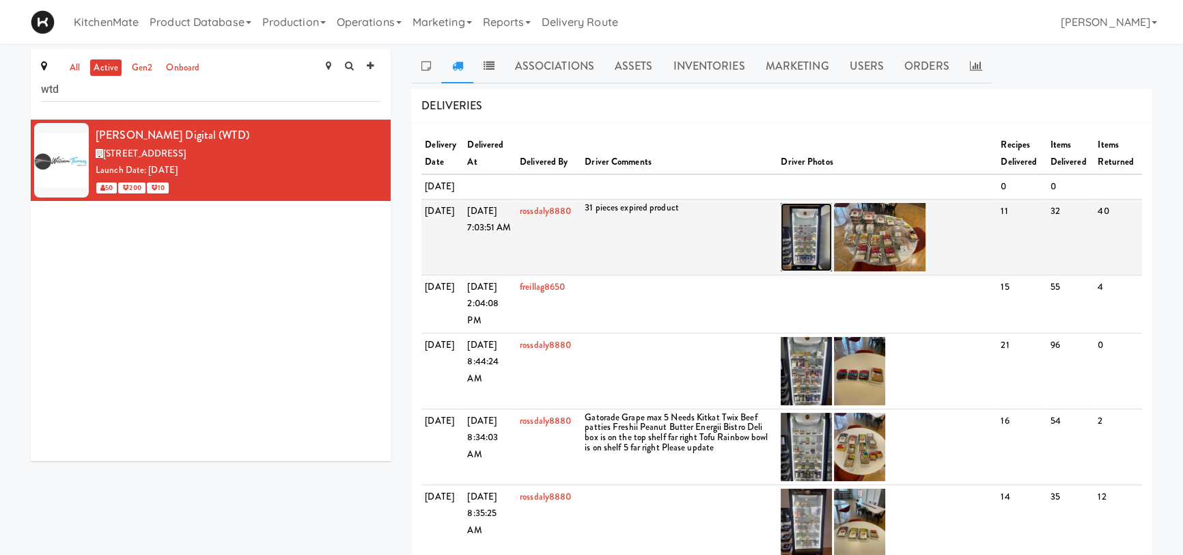
click at [813, 271] on img at bounding box center [806, 237] width 51 height 68
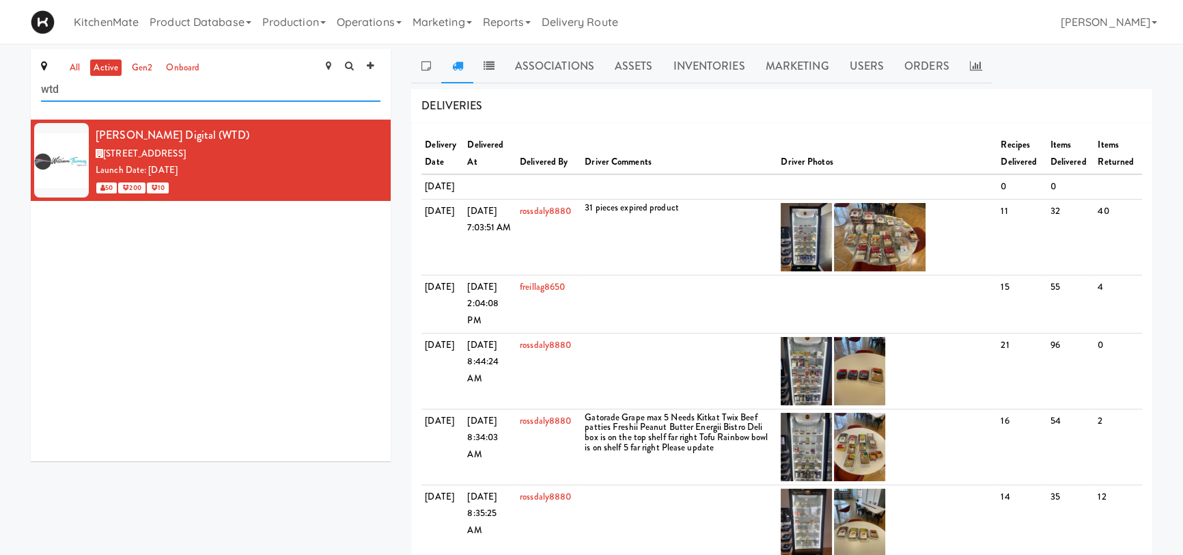
click at [247, 91] on input "wtd" at bounding box center [211, 89] width 340 height 25
